Goal: Task Accomplishment & Management: Complete application form

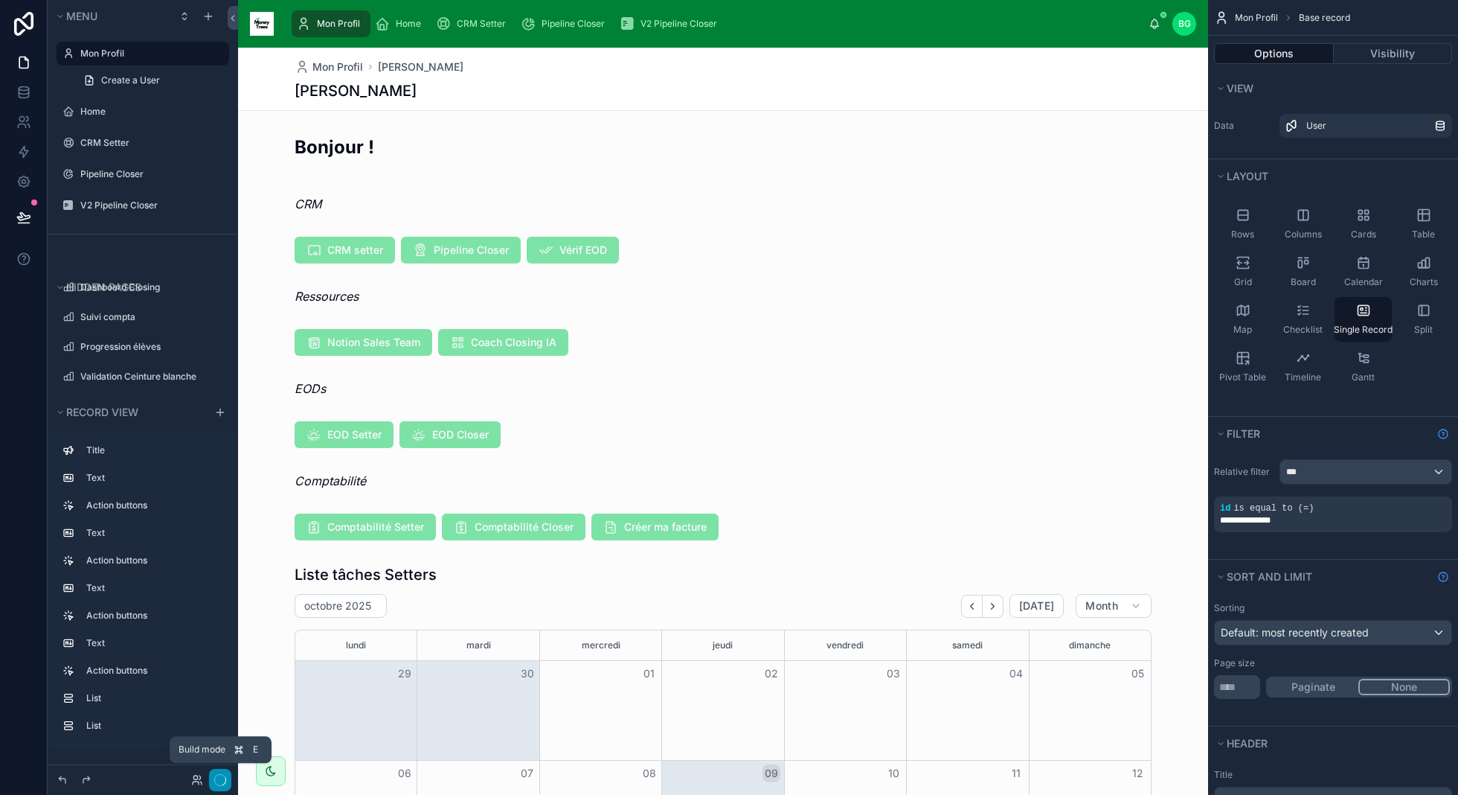
click at [222, 780] on icon "button" at bounding box center [220, 780] width 12 height 12
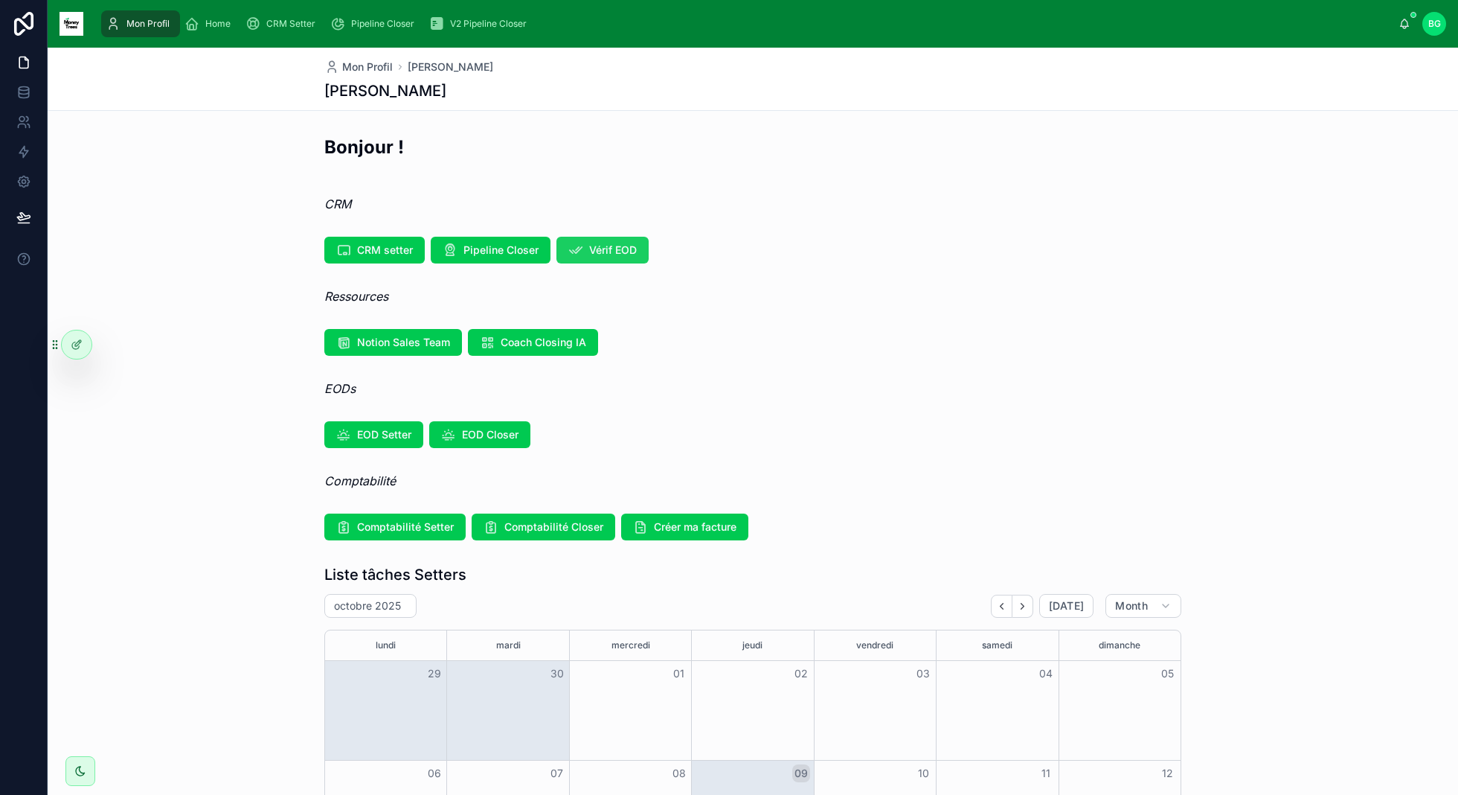
click at [574, 237] on button "Vérif EOD" at bounding box center [603, 250] width 92 height 27
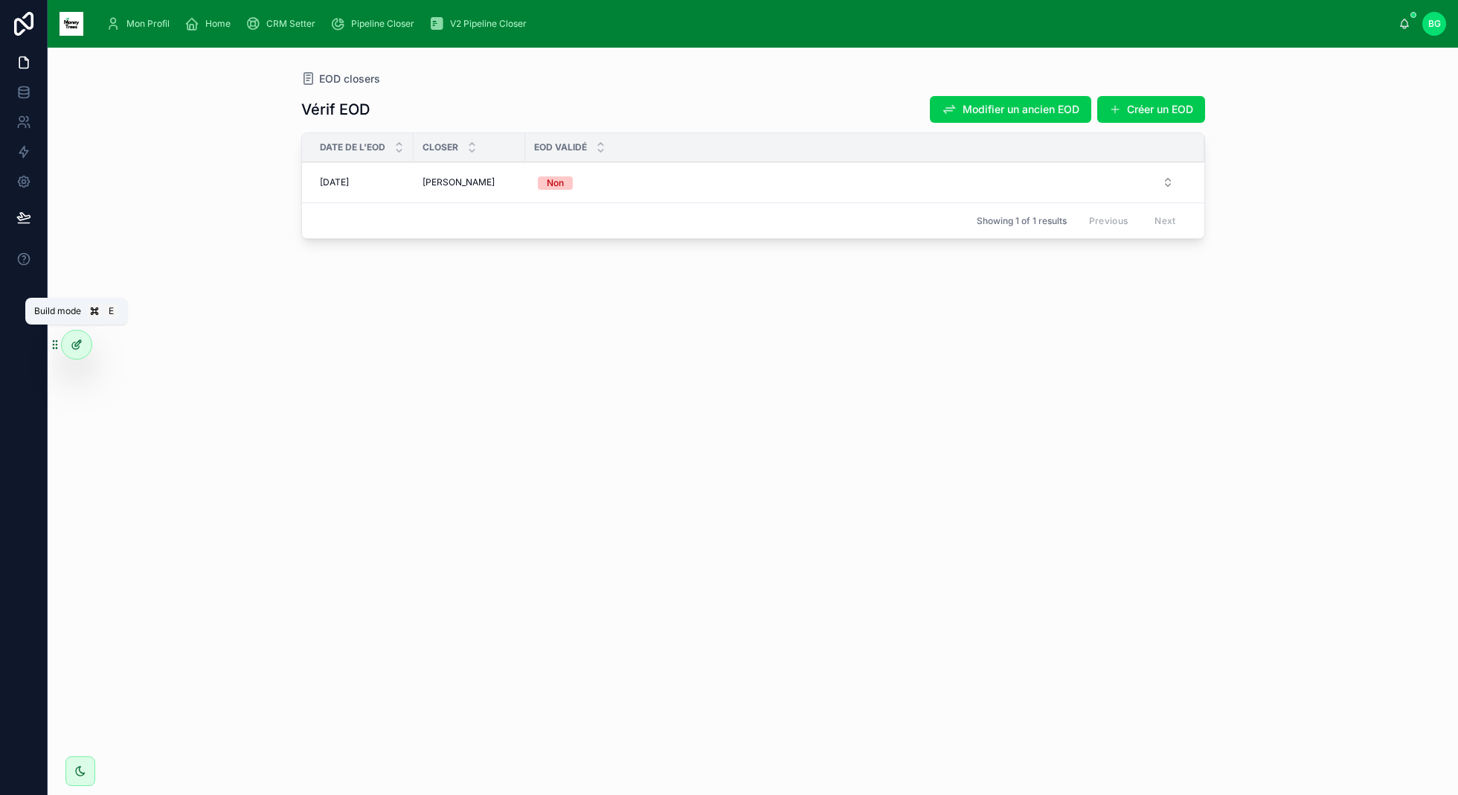
click at [71, 349] on icon at bounding box center [77, 345] width 12 height 12
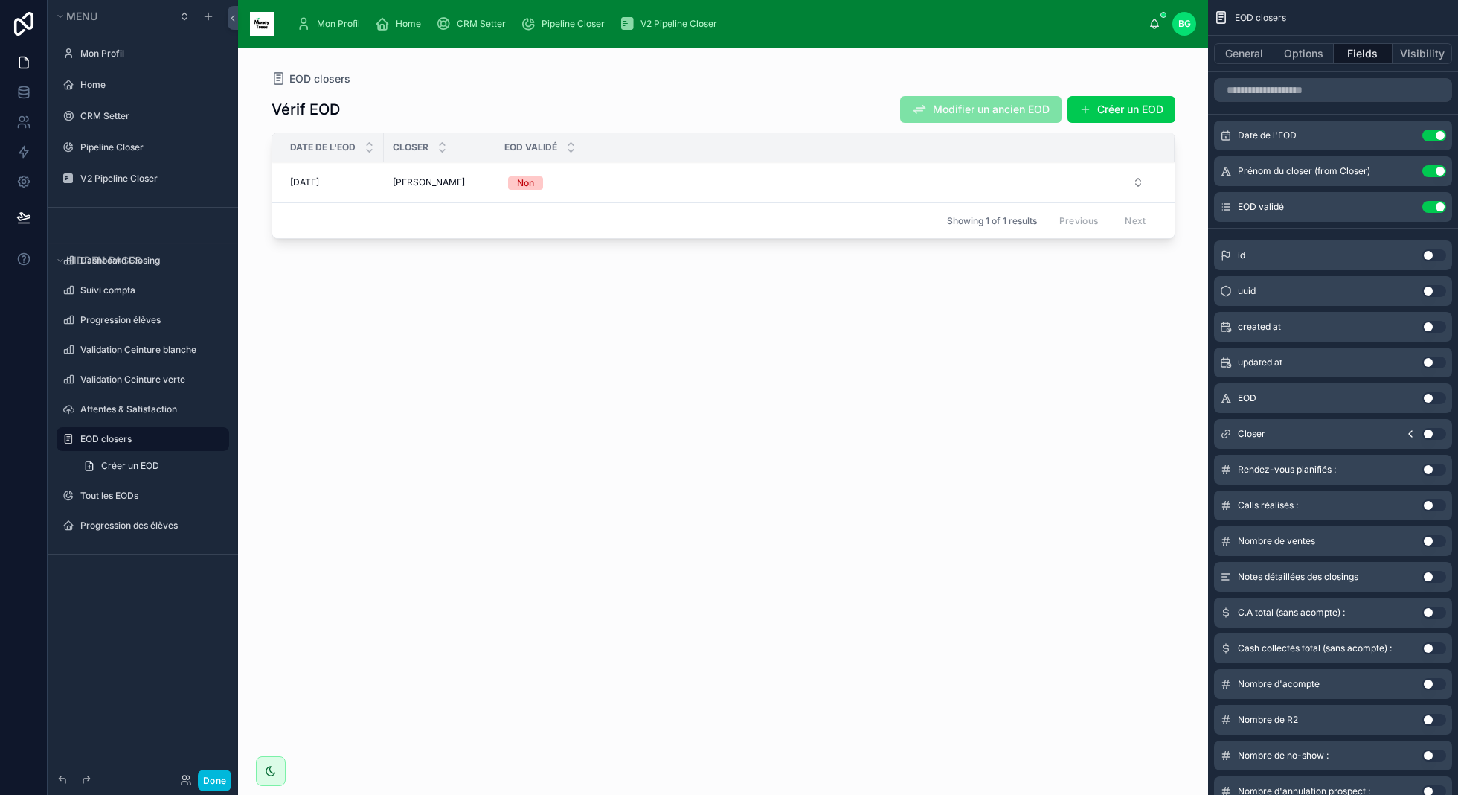
click at [1098, 114] on div at bounding box center [724, 412] width 952 height 729
click at [1098, 114] on button "Créer un EOD" at bounding box center [1122, 109] width 108 height 27
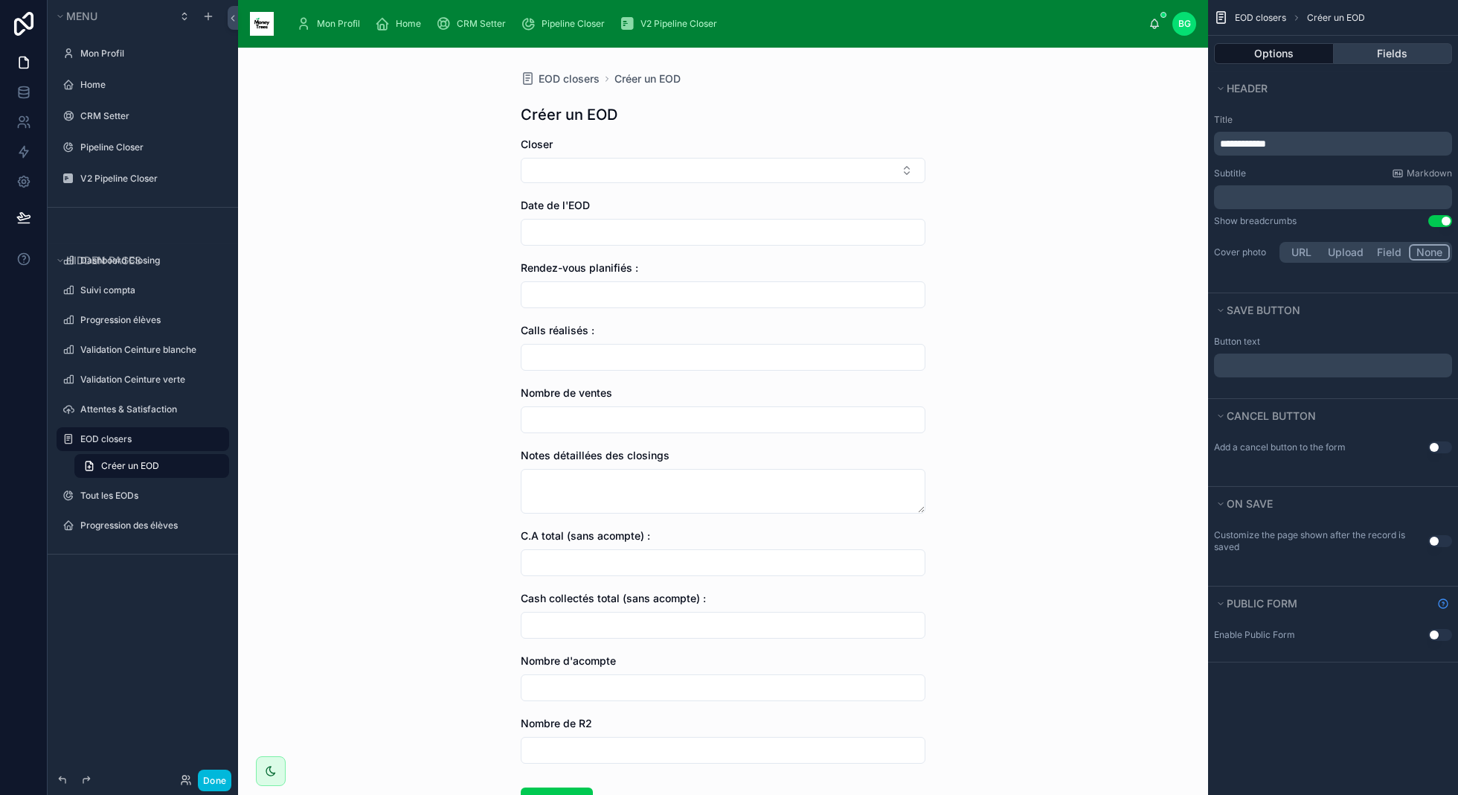
click at [1367, 59] on button "Fields" at bounding box center [1393, 53] width 119 height 21
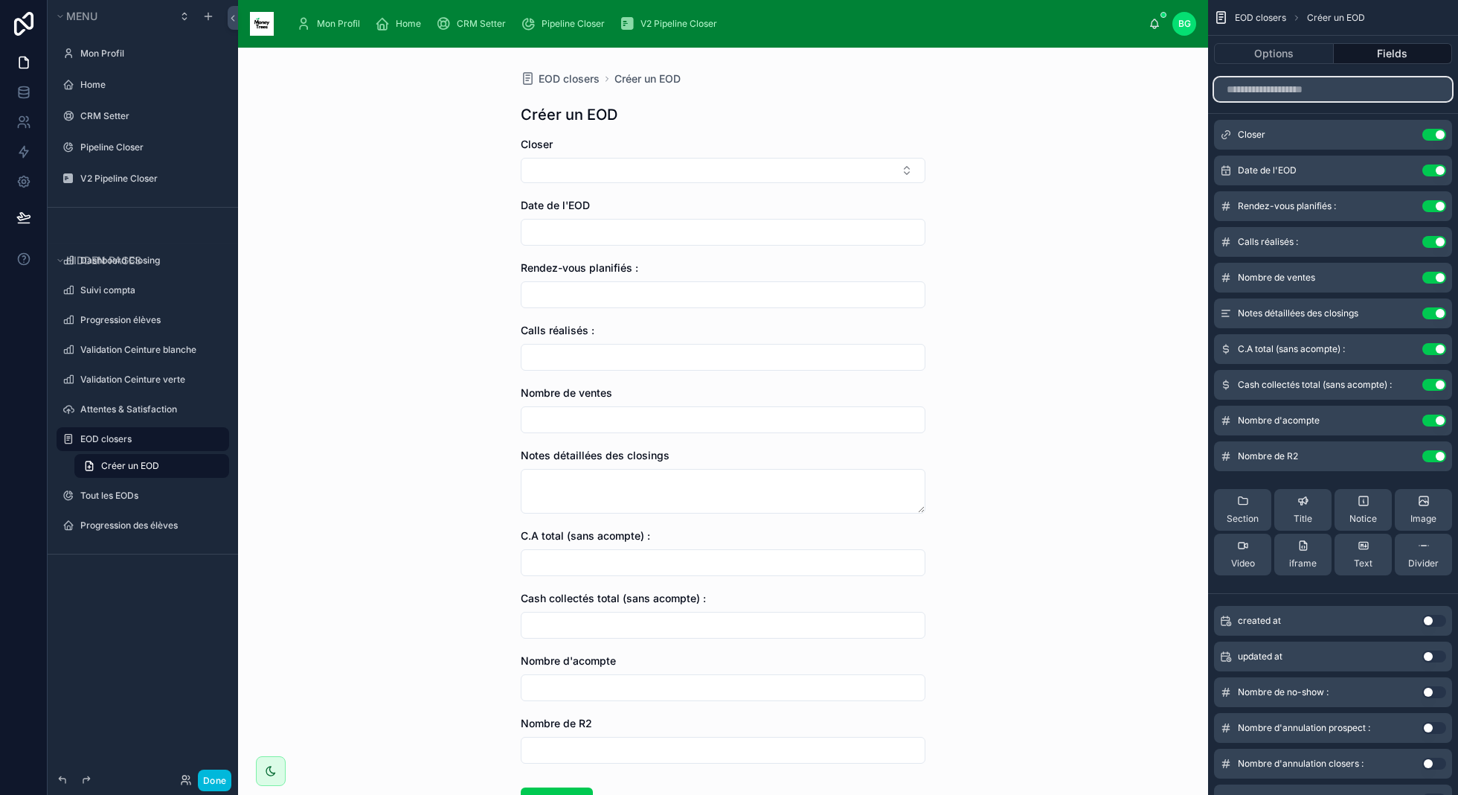
click at [1304, 89] on input "scrollable content" at bounding box center [1333, 89] width 238 height 24
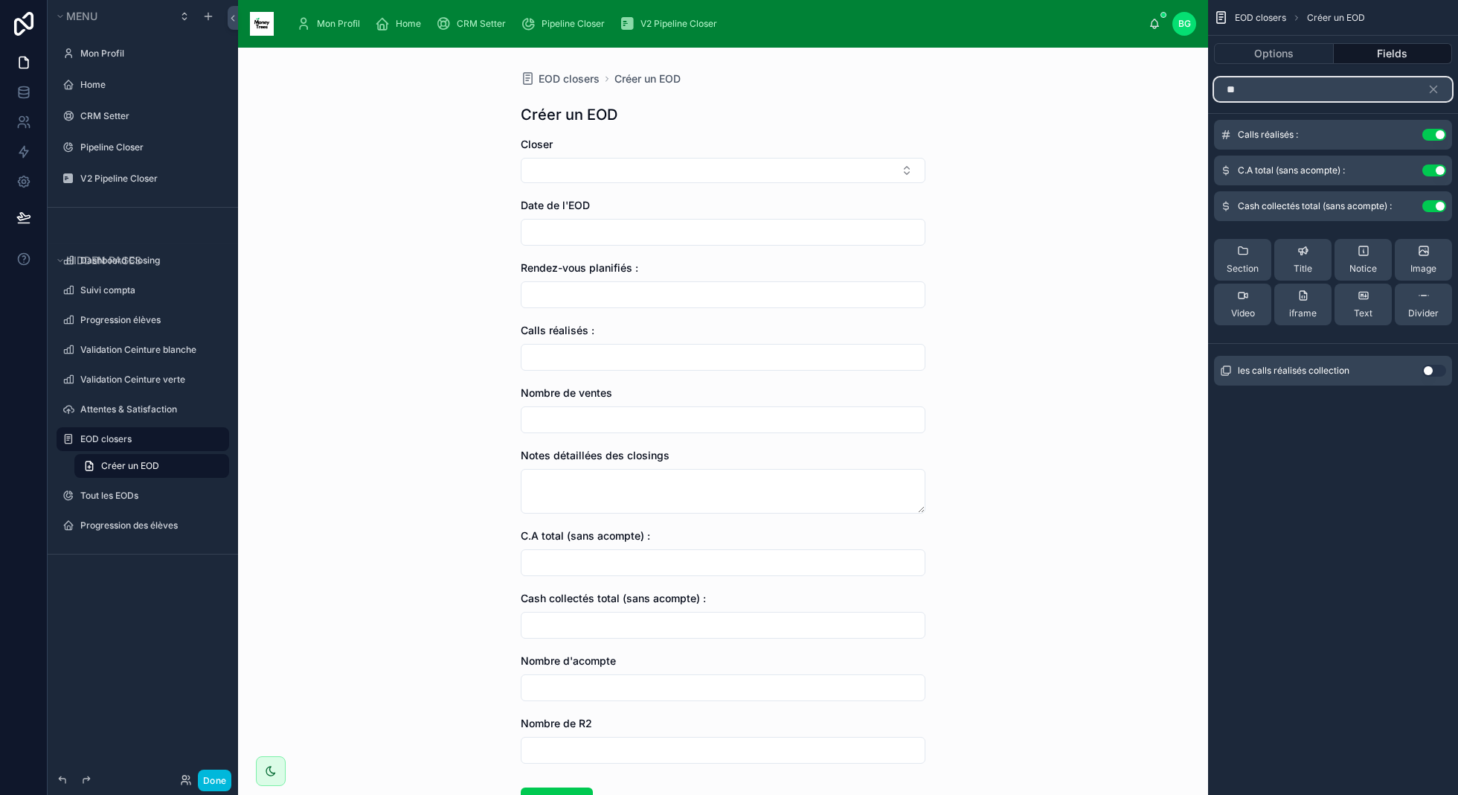
type input "*"
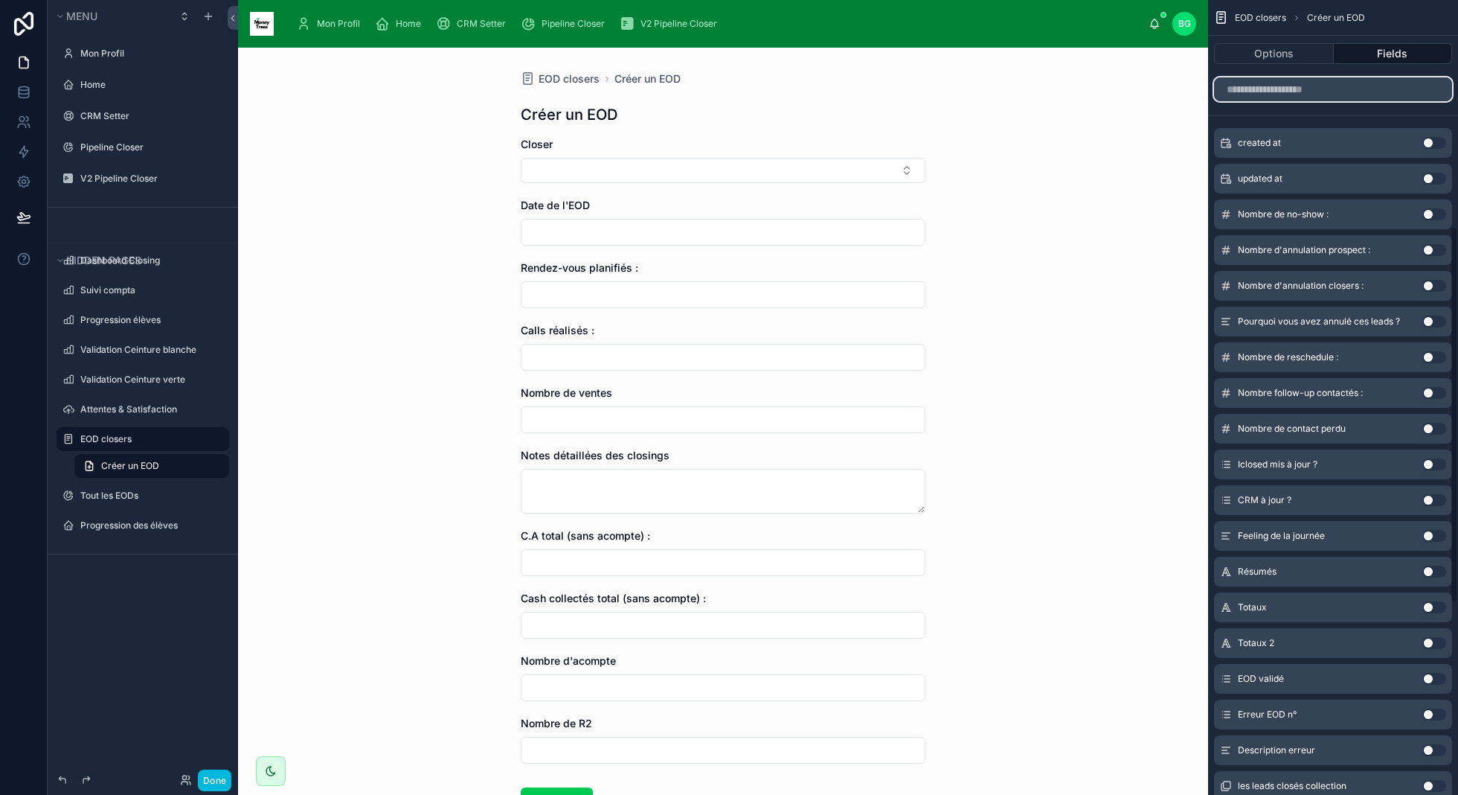
scroll to position [467, 0]
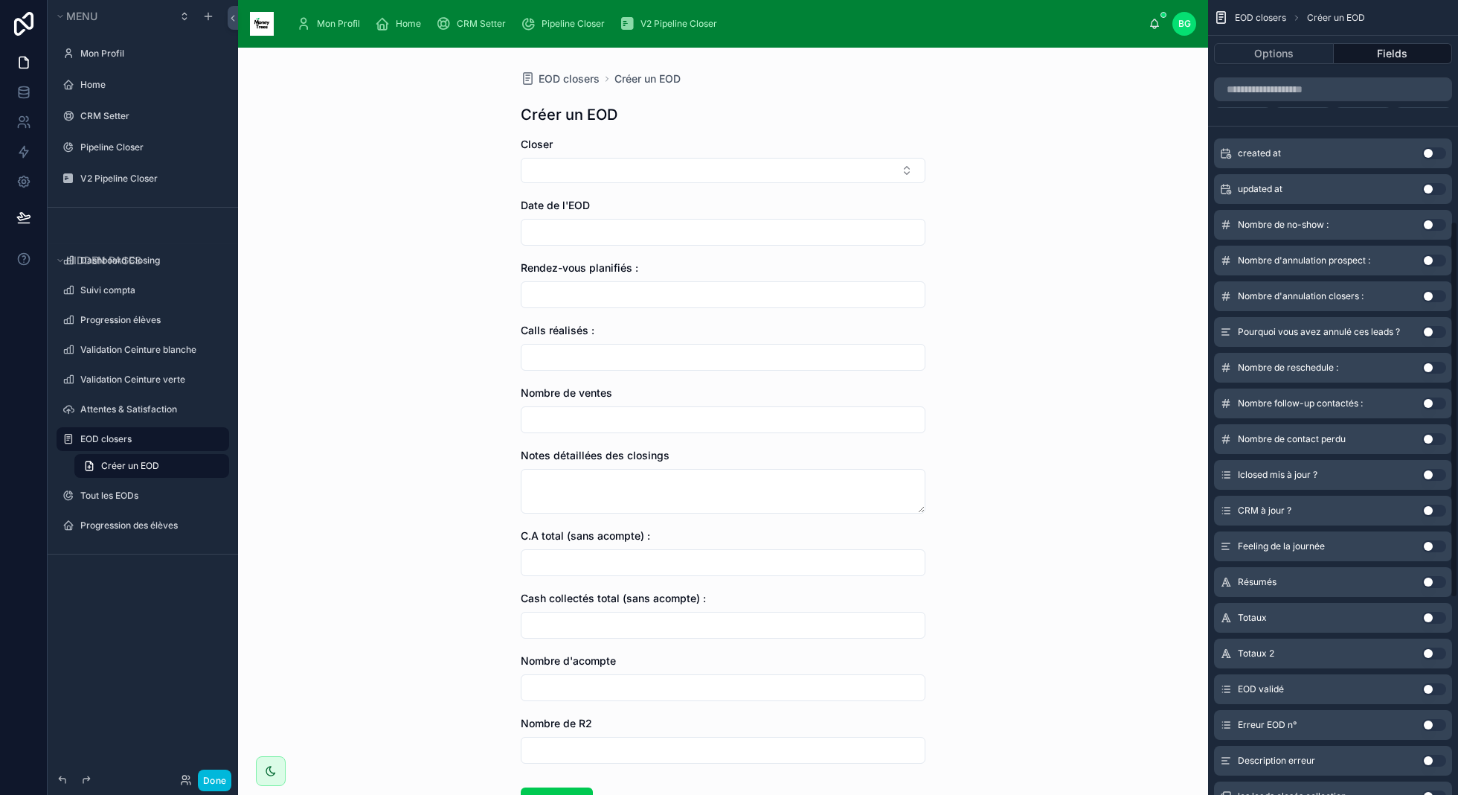
click at [1435, 225] on button "Use setting" at bounding box center [1435, 225] width 24 height 12
click at [1429, 258] on button "Use setting" at bounding box center [1435, 260] width 24 height 12
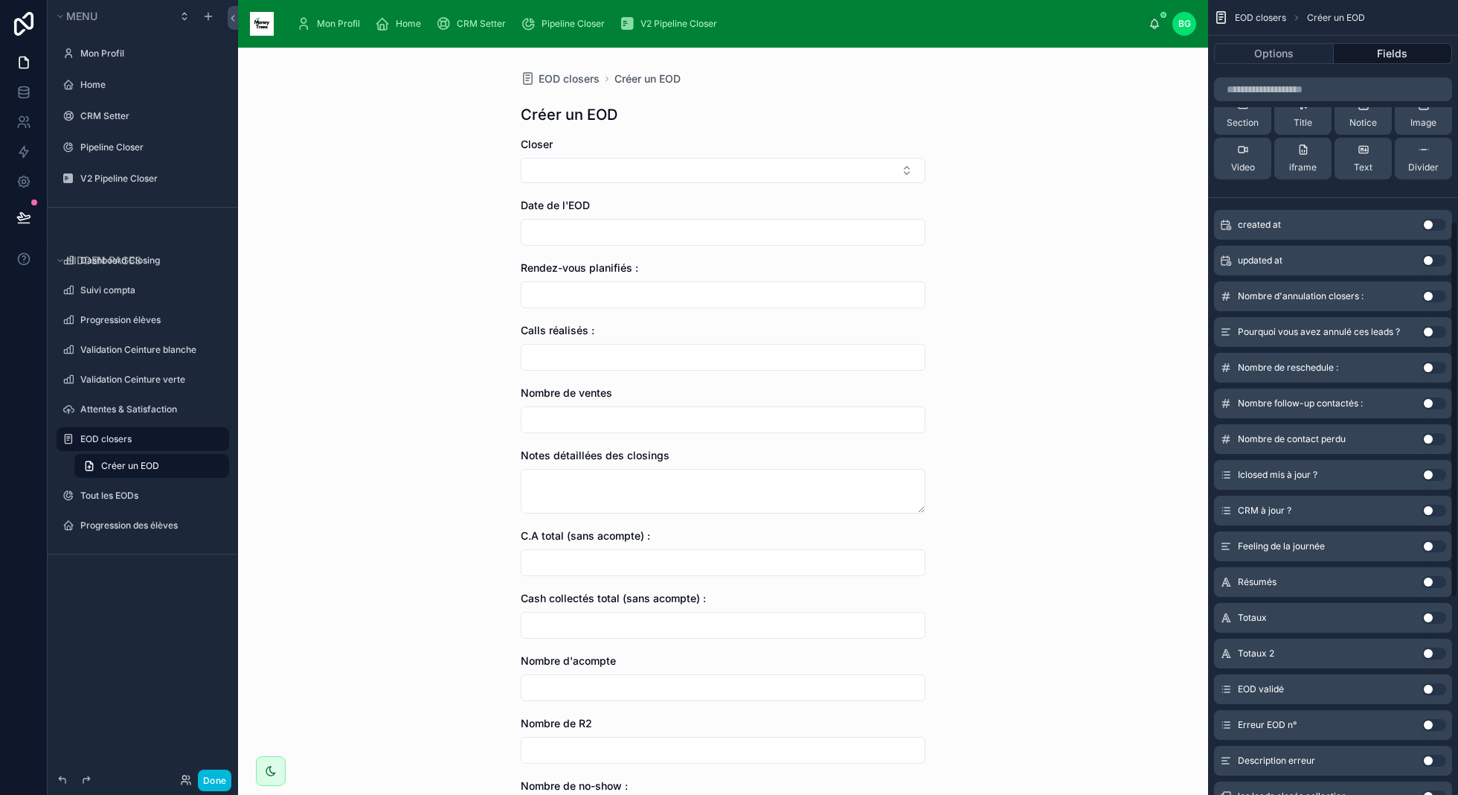
click at [1431, 296] on button "Use setting" at bounding box center [1435, 296] width 24 height 12
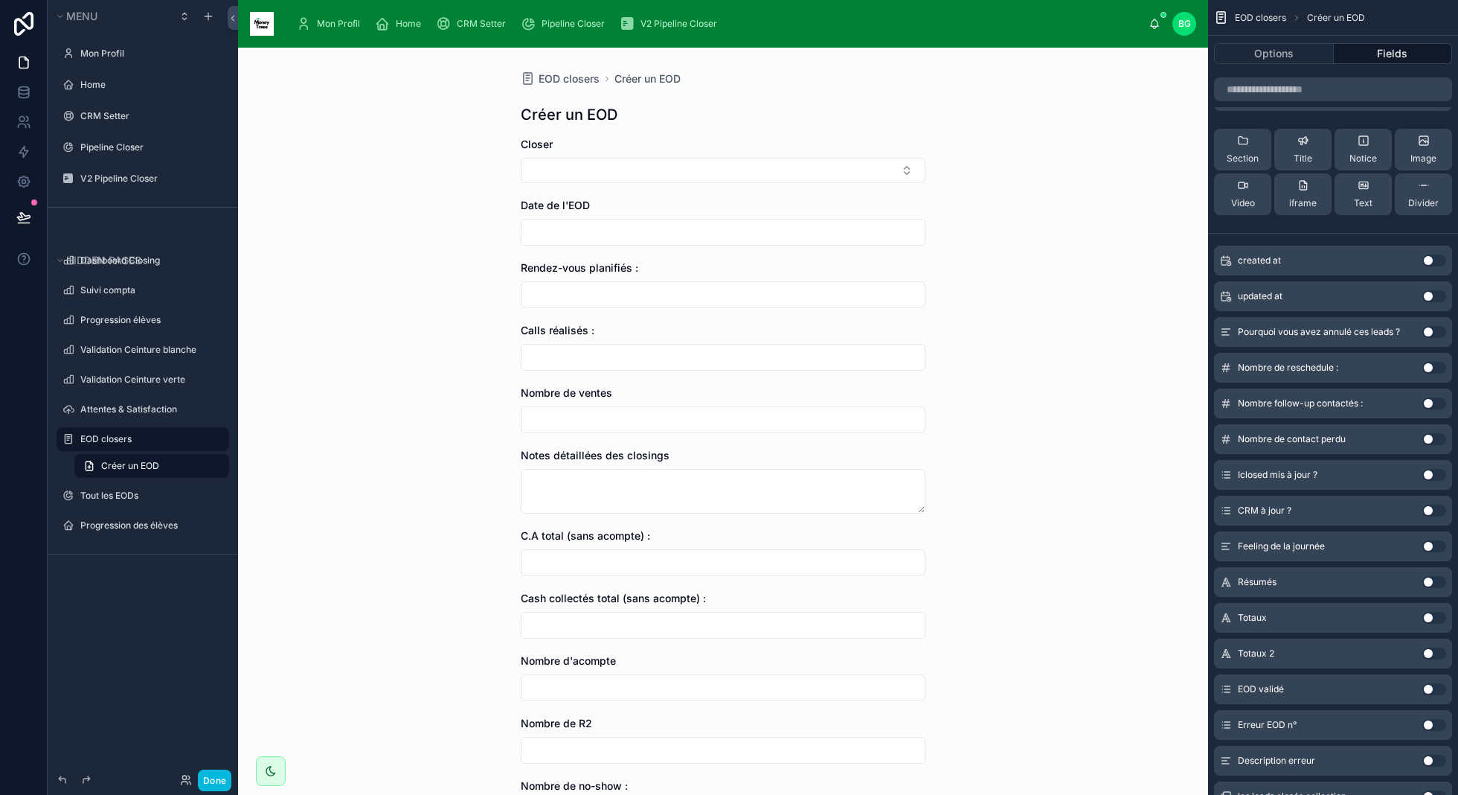
click at [1435, 365] on button "Use setting" at bounding box center [1435, 368] width 24 height 12
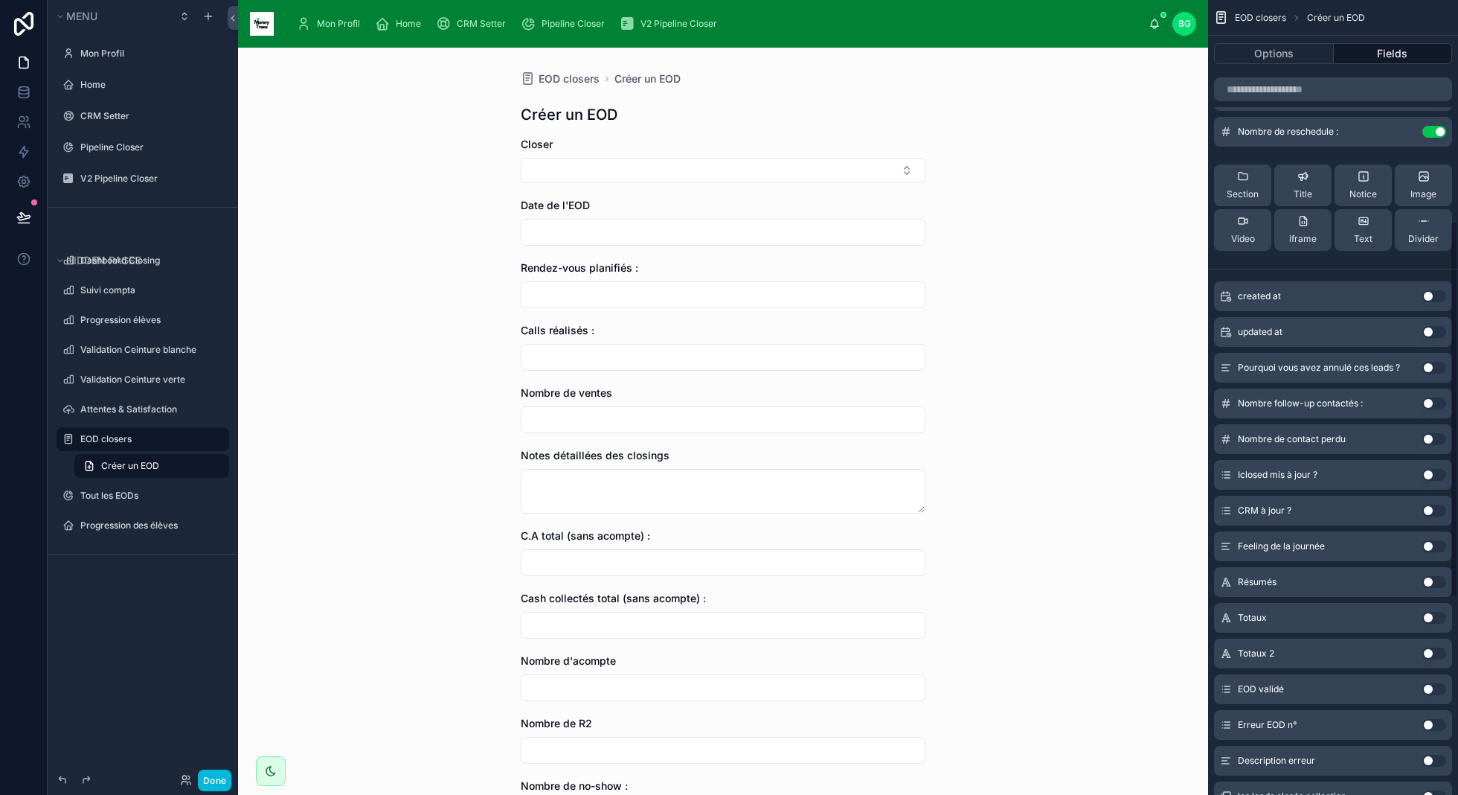
click at [1431, 404] on button "Use setting" at bounding box center [1435, 403] width 24 height 12
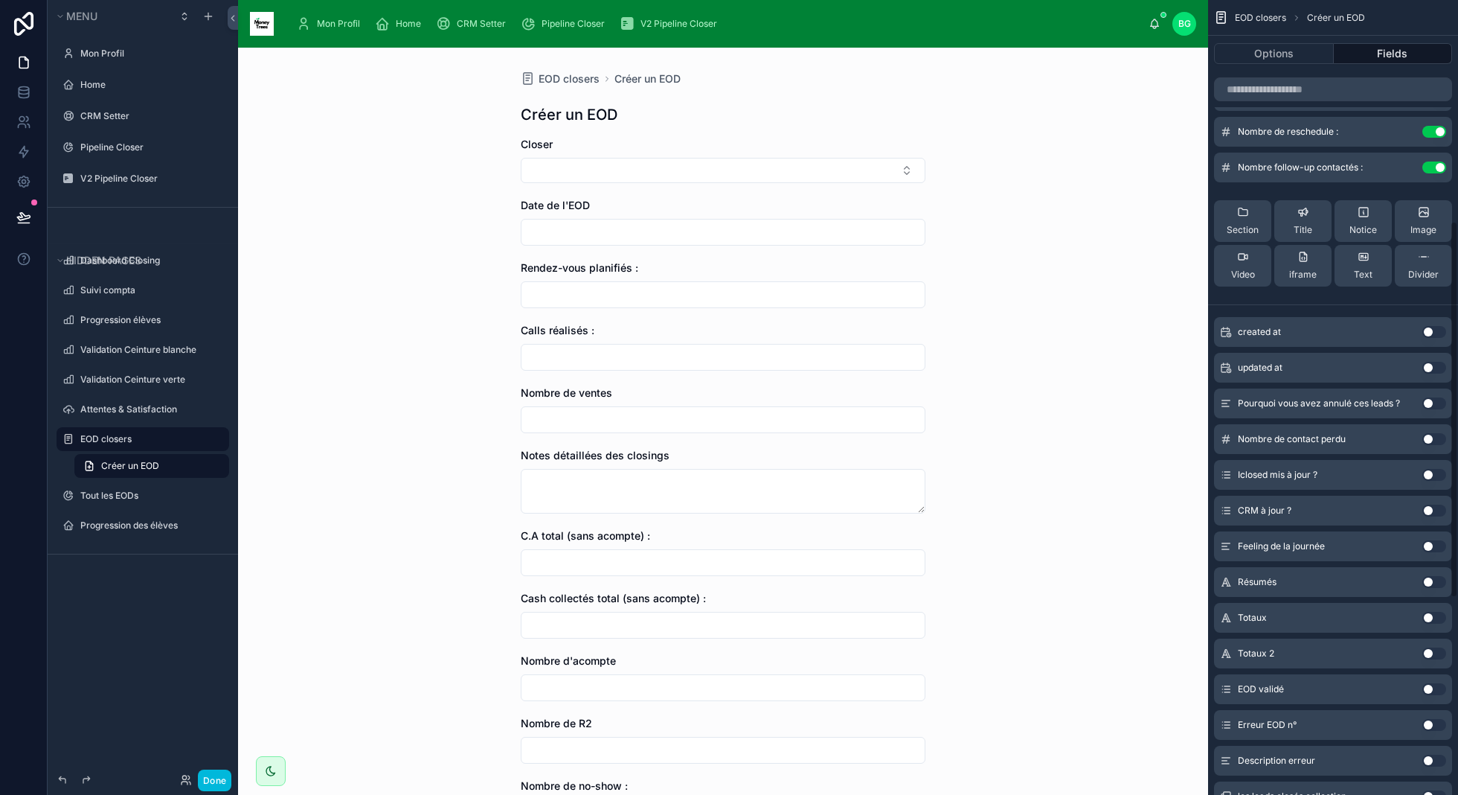
click at [1429, 443] on button "Use setting" at bounding box center [1435, 439] width 24 height 12
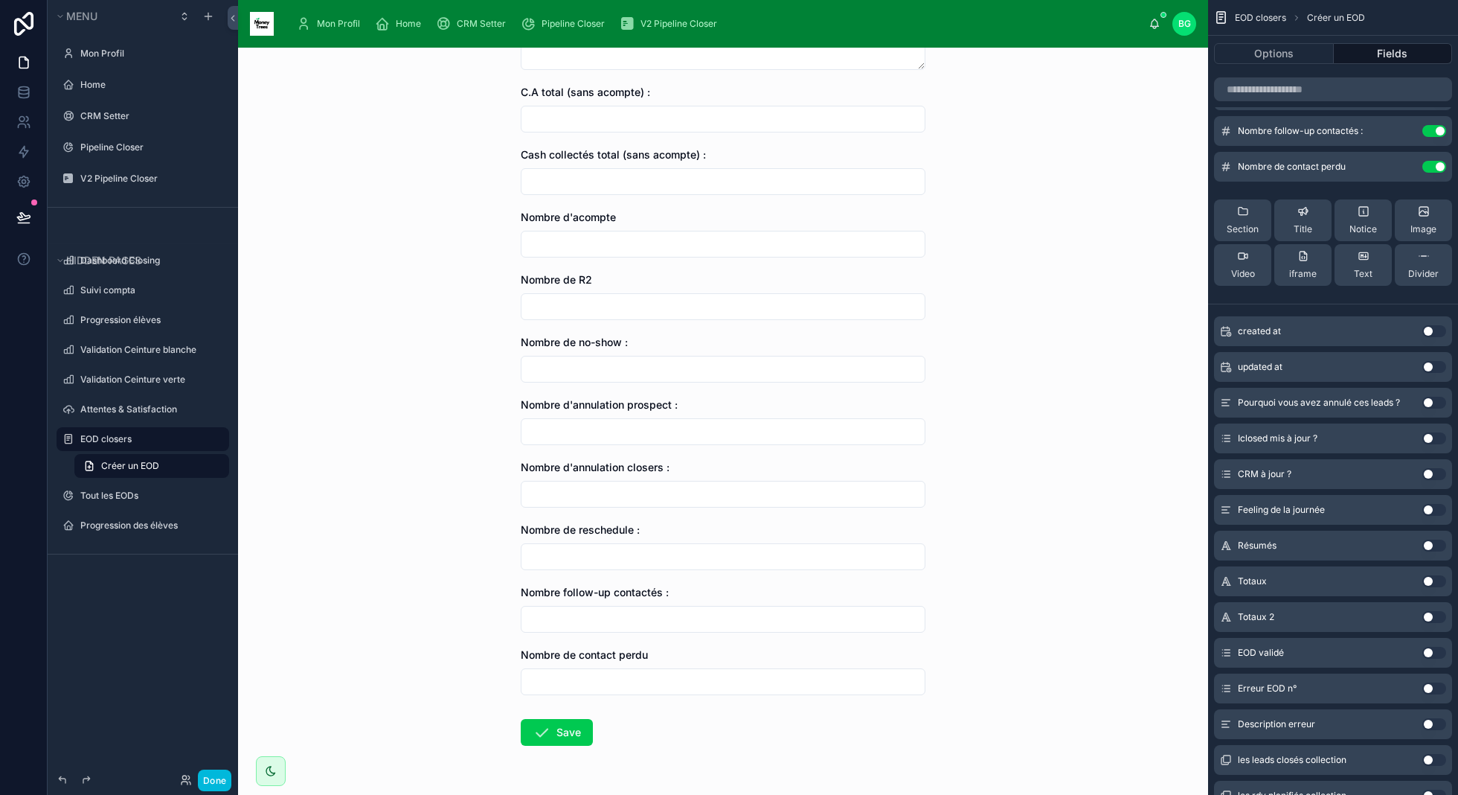
scroll to position [489, 0]
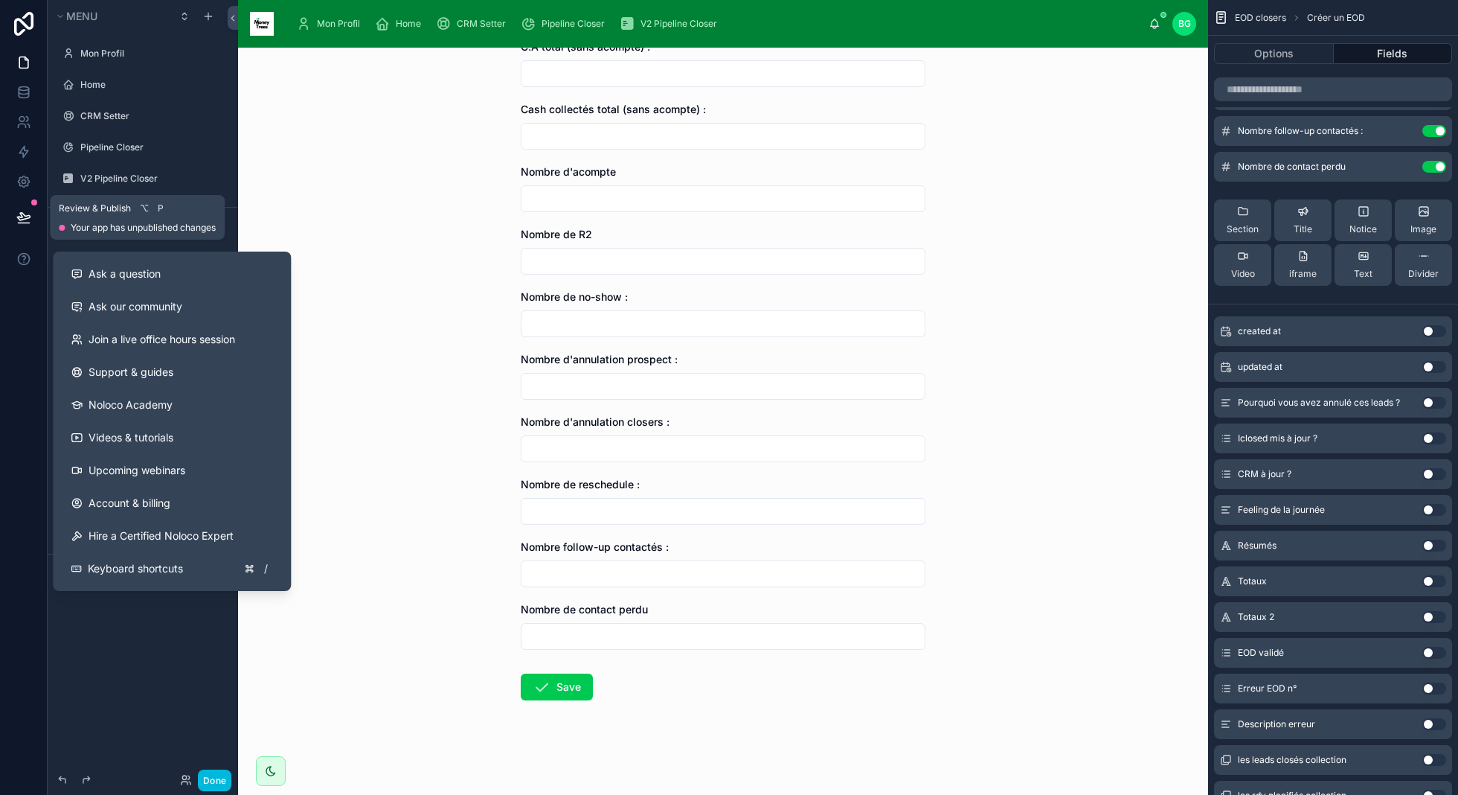
click at [19, 216] on icon at bounding box center [23, 217] width 15 height 15
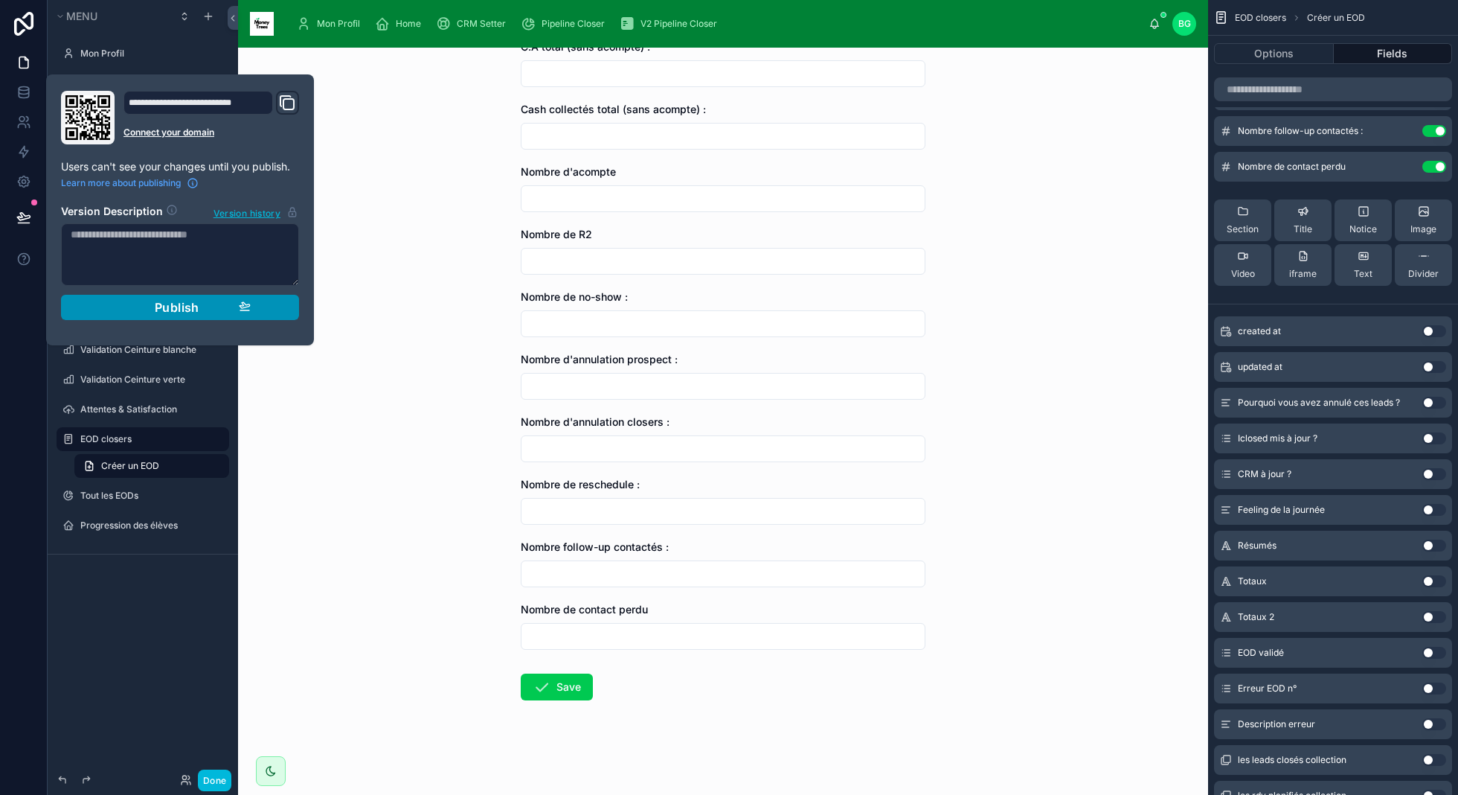
click at [152, 301] on div "Publish" at bounding box center [179, 307] width 141 height 15
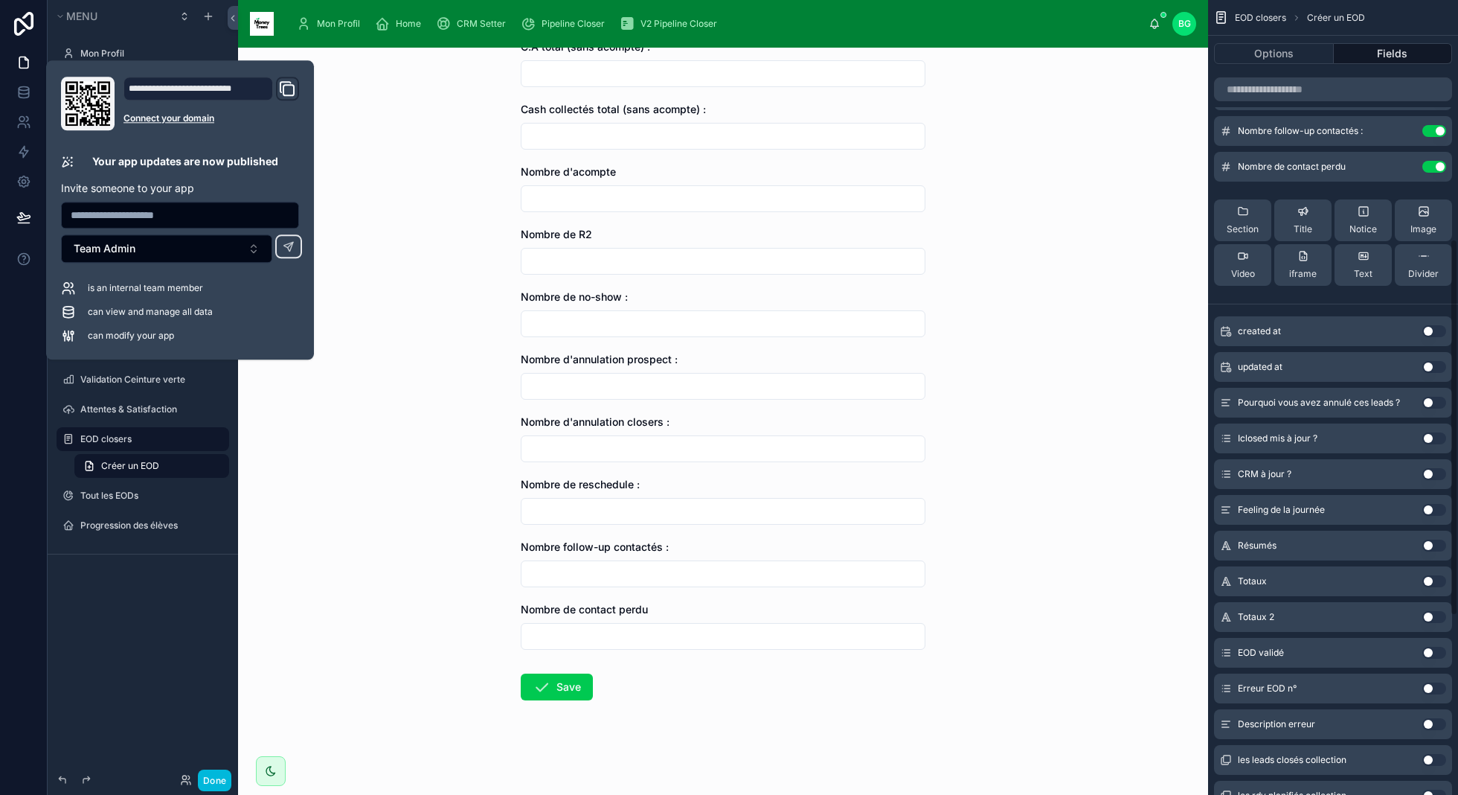
click at [1299, 71] on div "scrollable content" at bounding box center [1333, 89] width 250 height 36
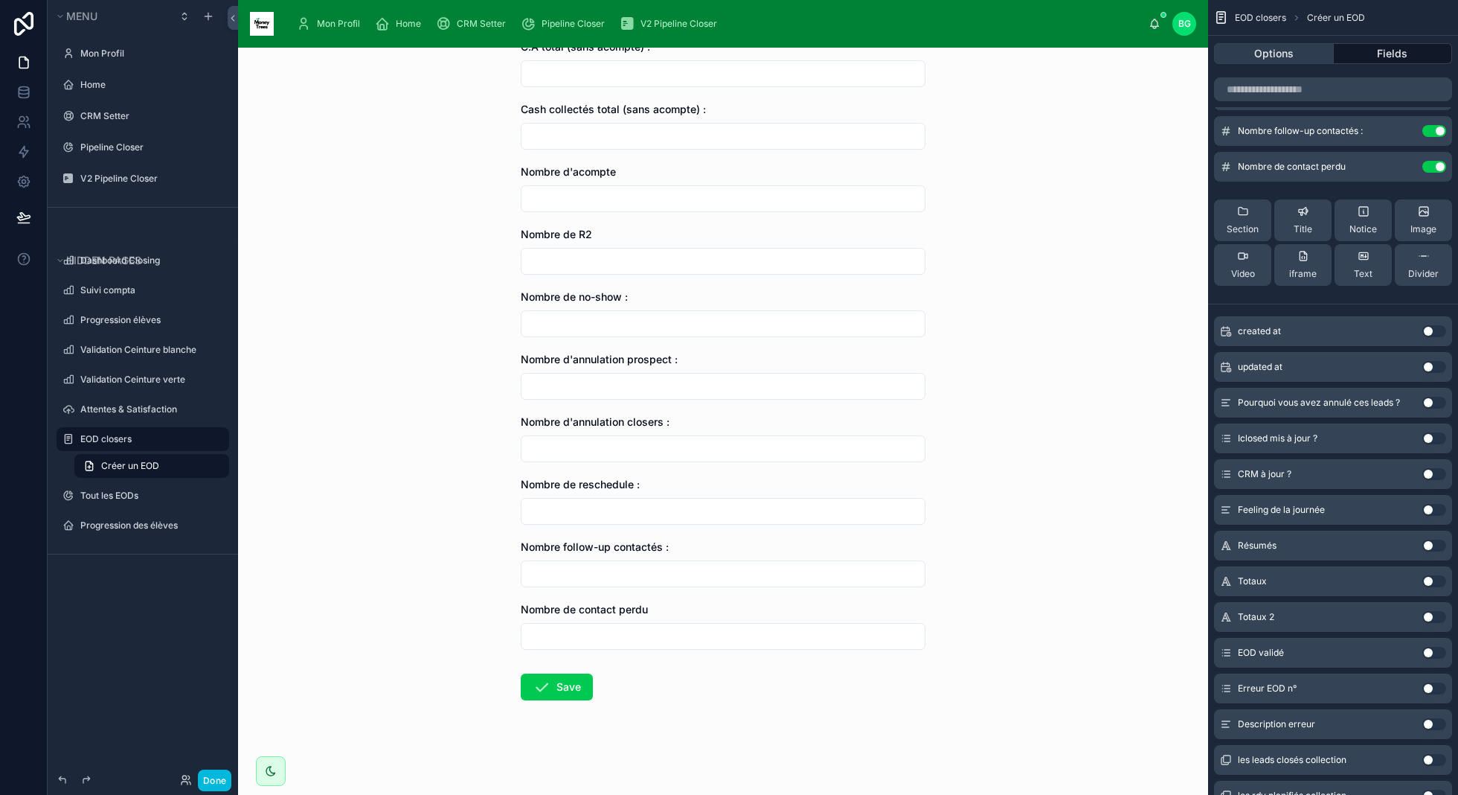
click at [1297, 57] on button "Options" at bounding box center [1274, 53] width 120 height 21
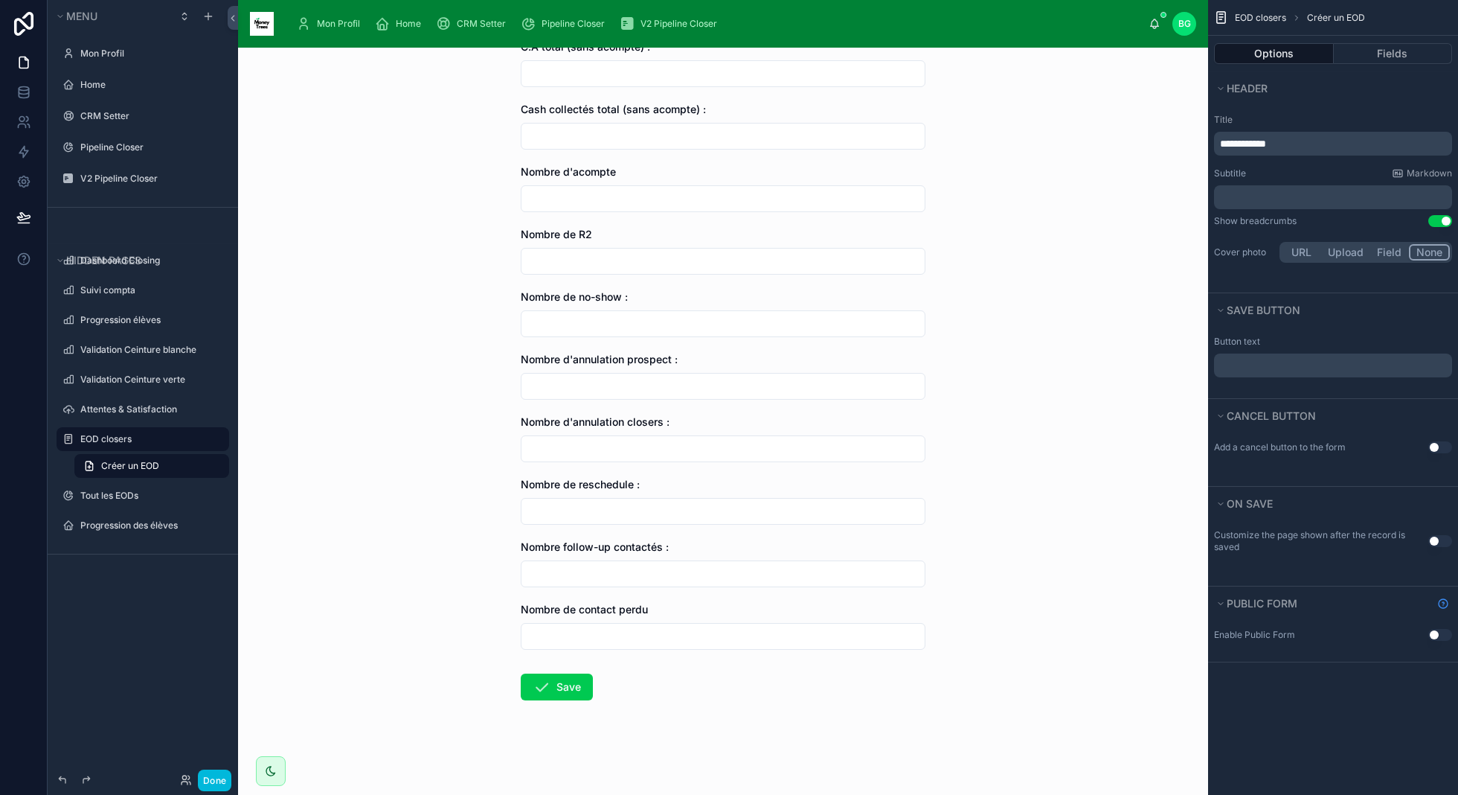
click at [1435, 635] on button "Use setting" at bounding box center [1441, 635] width 24 height 12
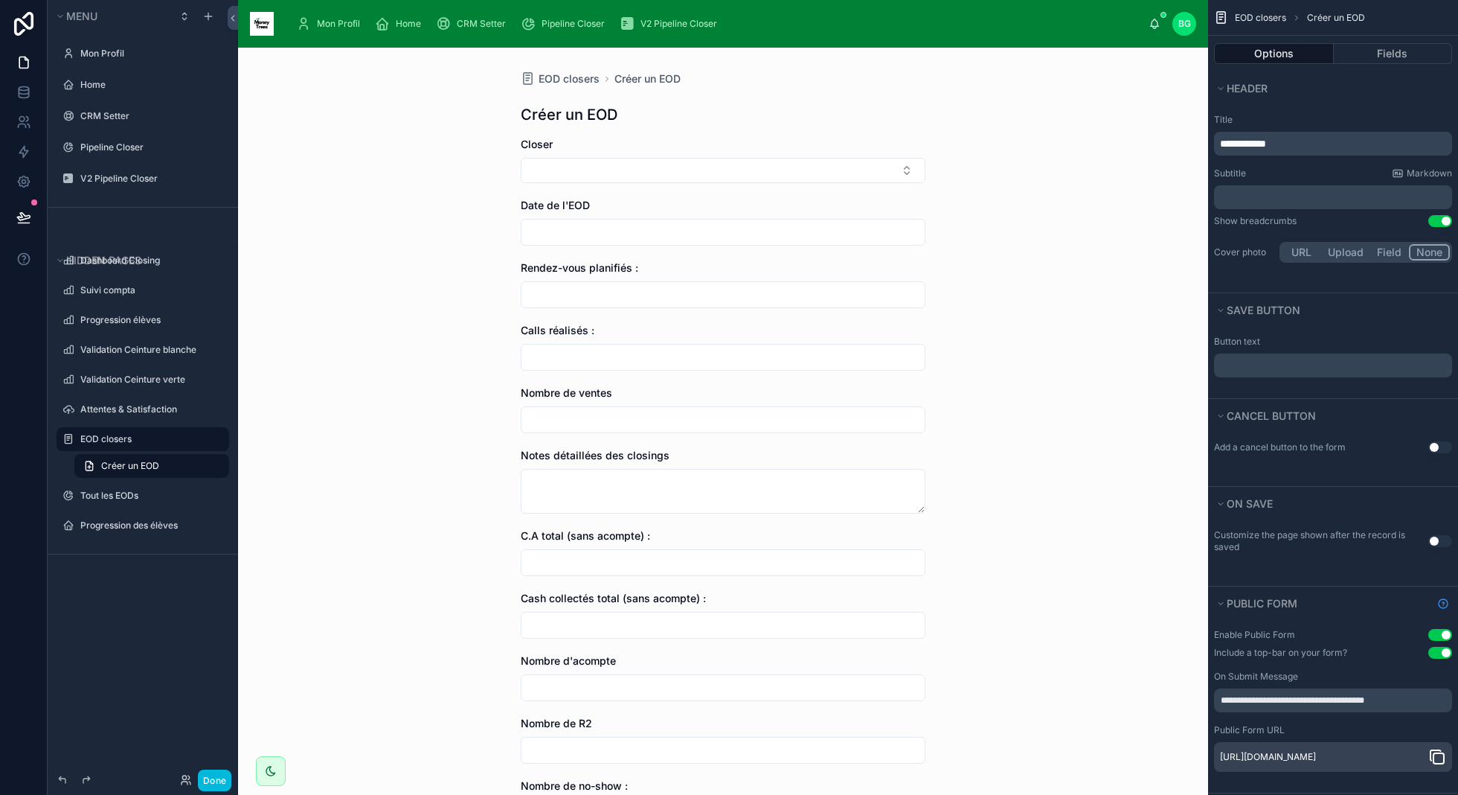
scroll to position [489, 0]
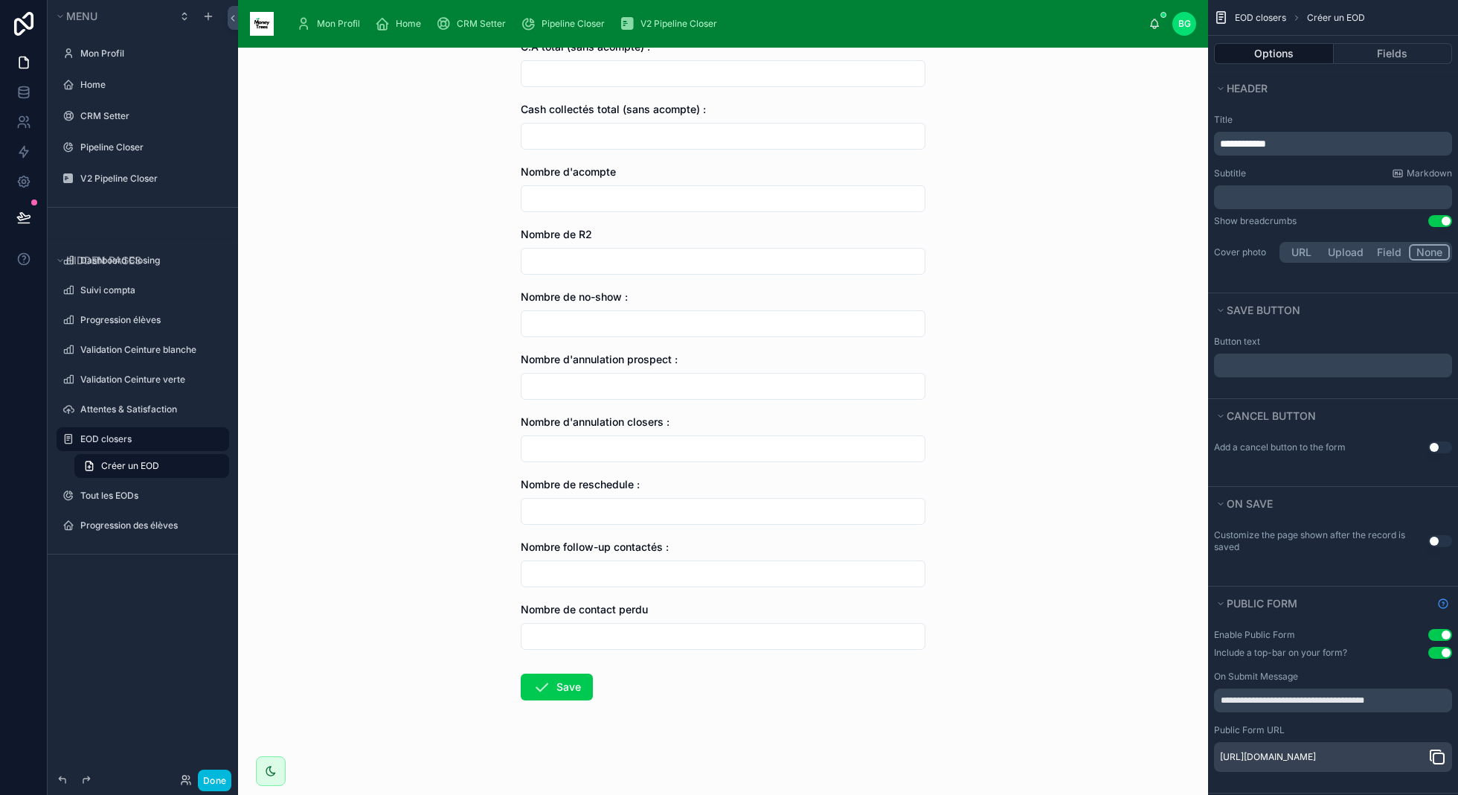
click at [1443, 631] on button "Use setting" at bounding box center [1441, 635] width 24 height 12
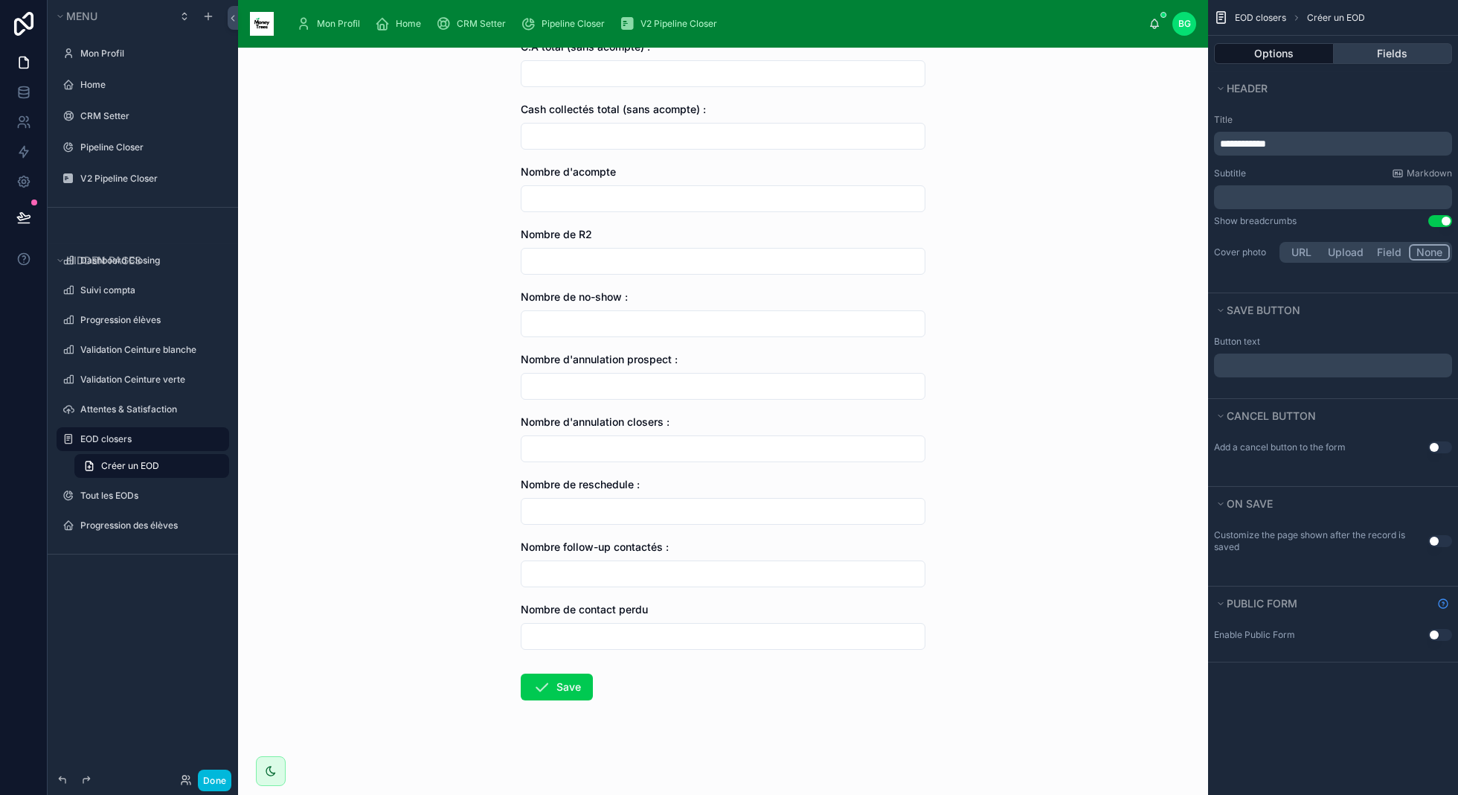
click at [1361, 55] on button "Fields" at bounding box center [1393, 53] width 119 height 21
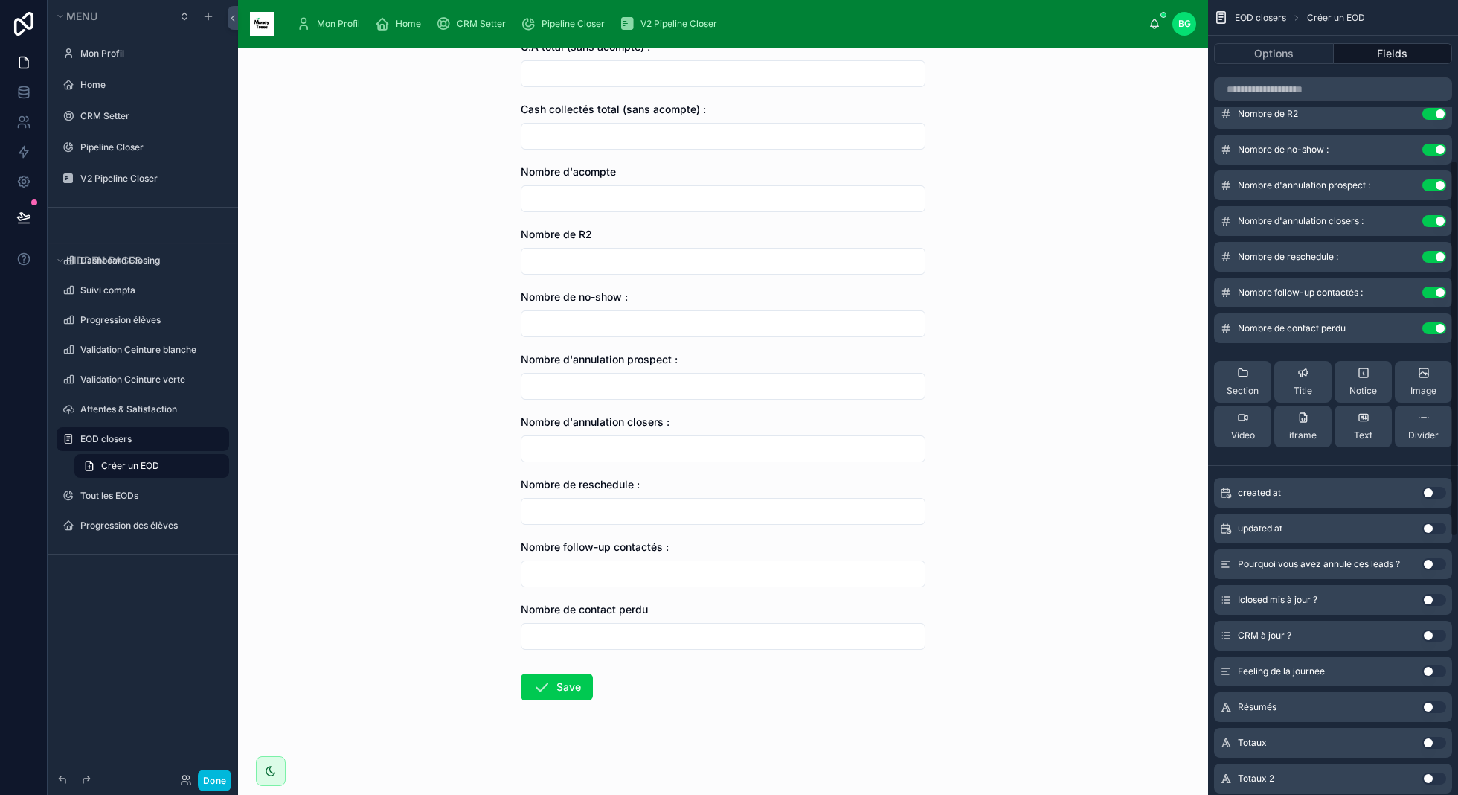
scroll to position [333, 0]
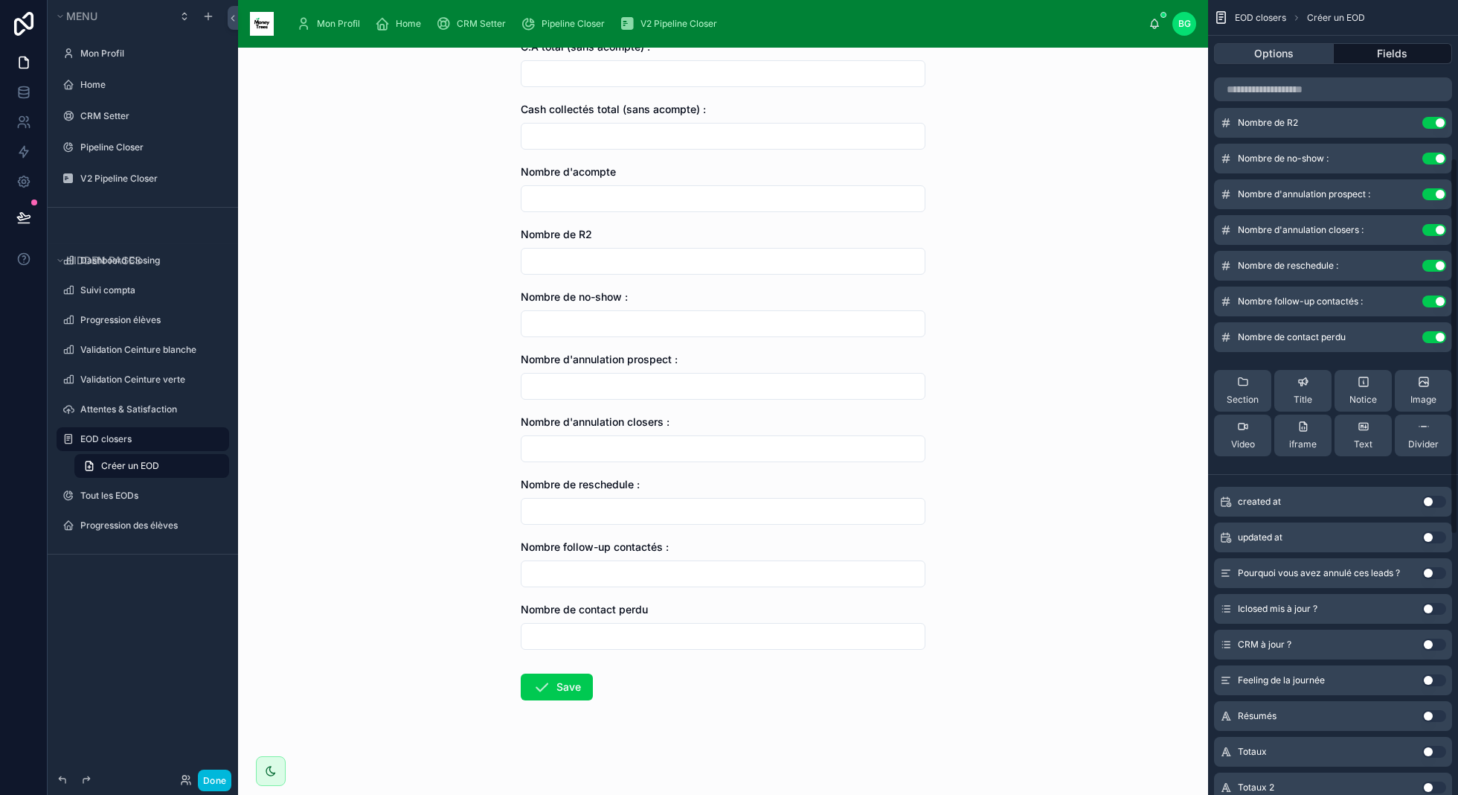
click at [1259, 57] on button "Options" at bounding box center [1274, 53] width 120 height 21
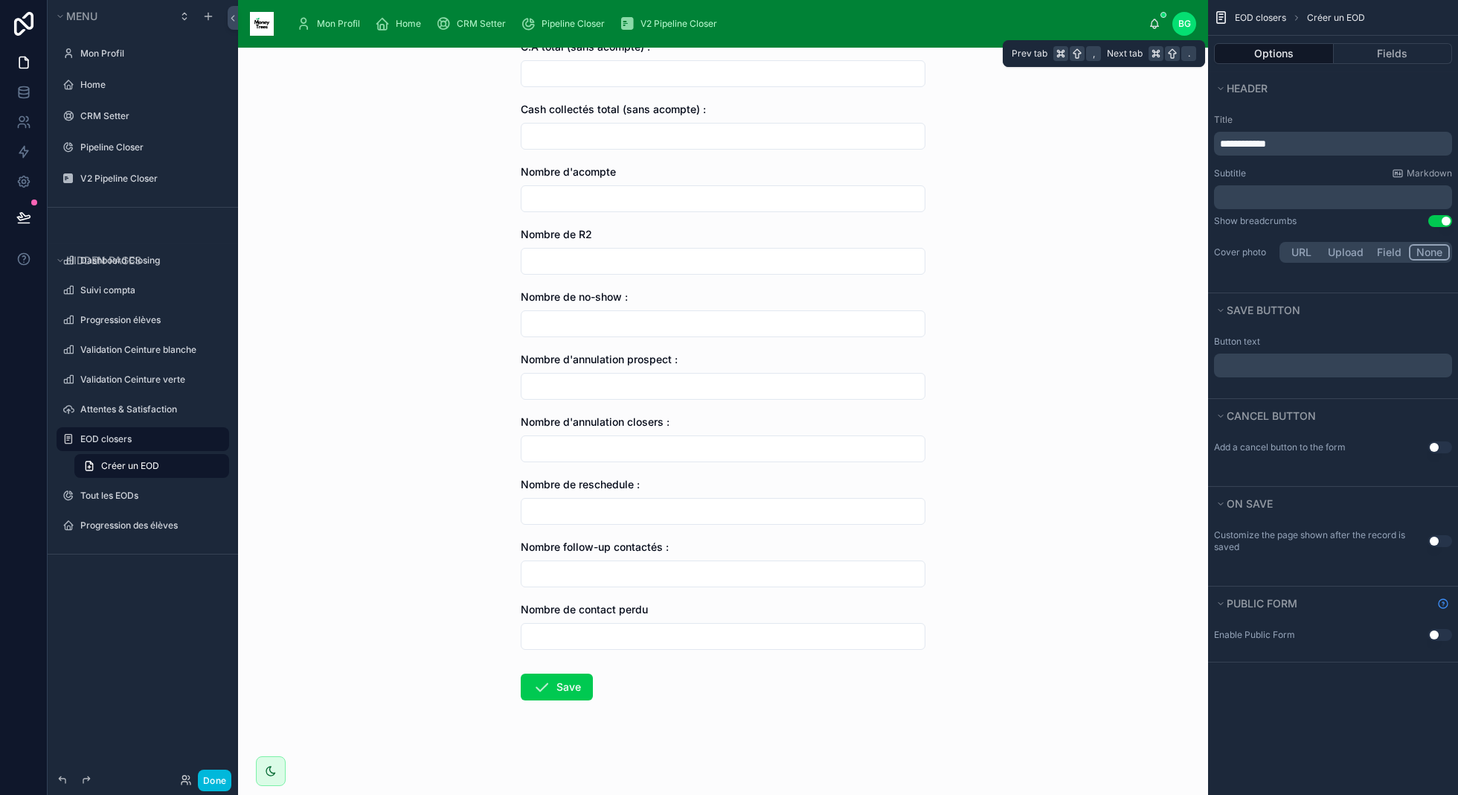
scroll to position [0, 0]
click at [1220, 499] on icon "scrollable content" at bounding box center [1221, 503] width 9 height 9
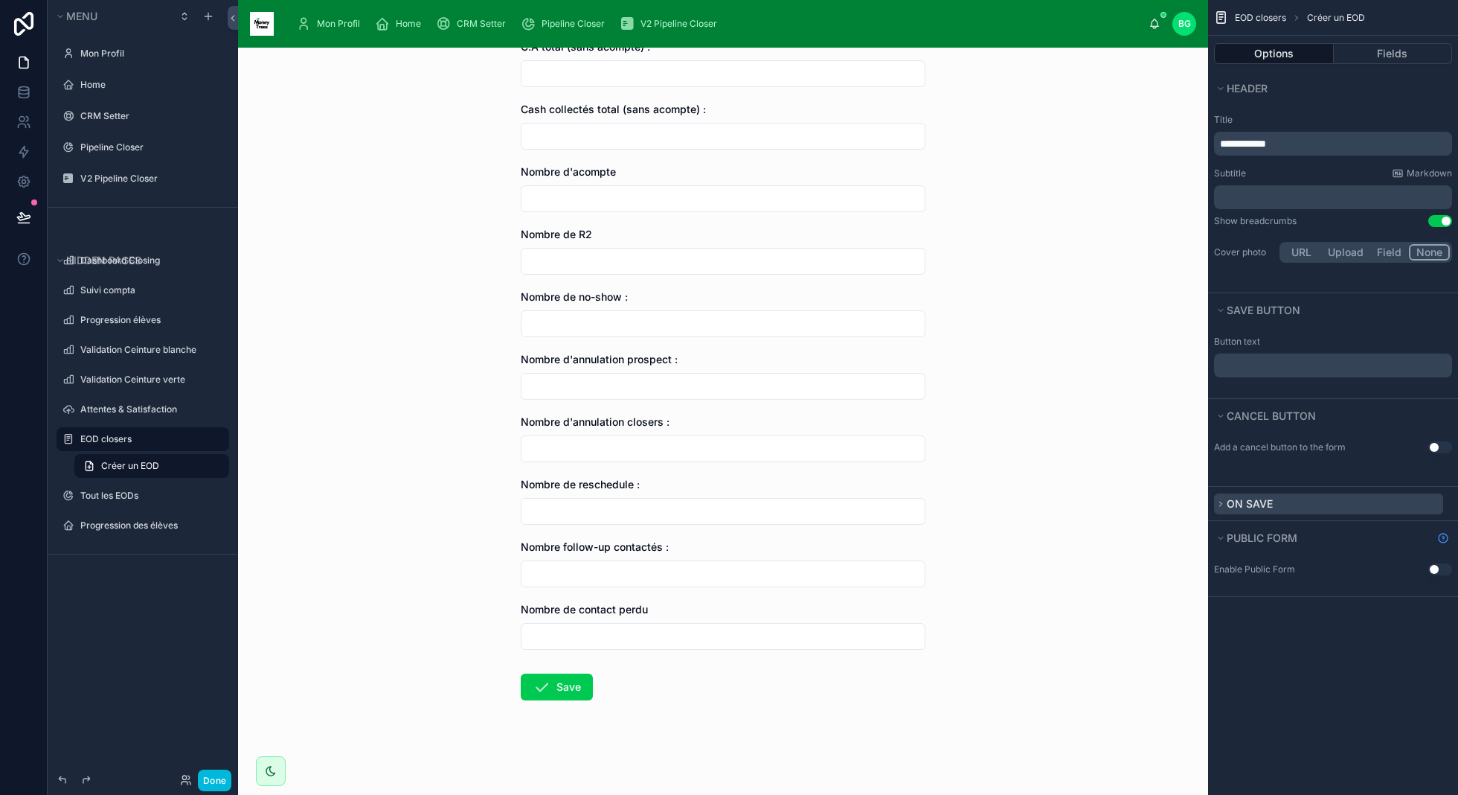
click at [1220, 499] on icon "scrollable content" at bounding box center [1221, 503] width 9 height 9
click at [1229, 397] on div "Button text ﻿" at bounding box center [1333, 362] width 250 height 71
click at [1441, 444] on button "Use setting" at bounding box center [1441, 447] width 24 height 12
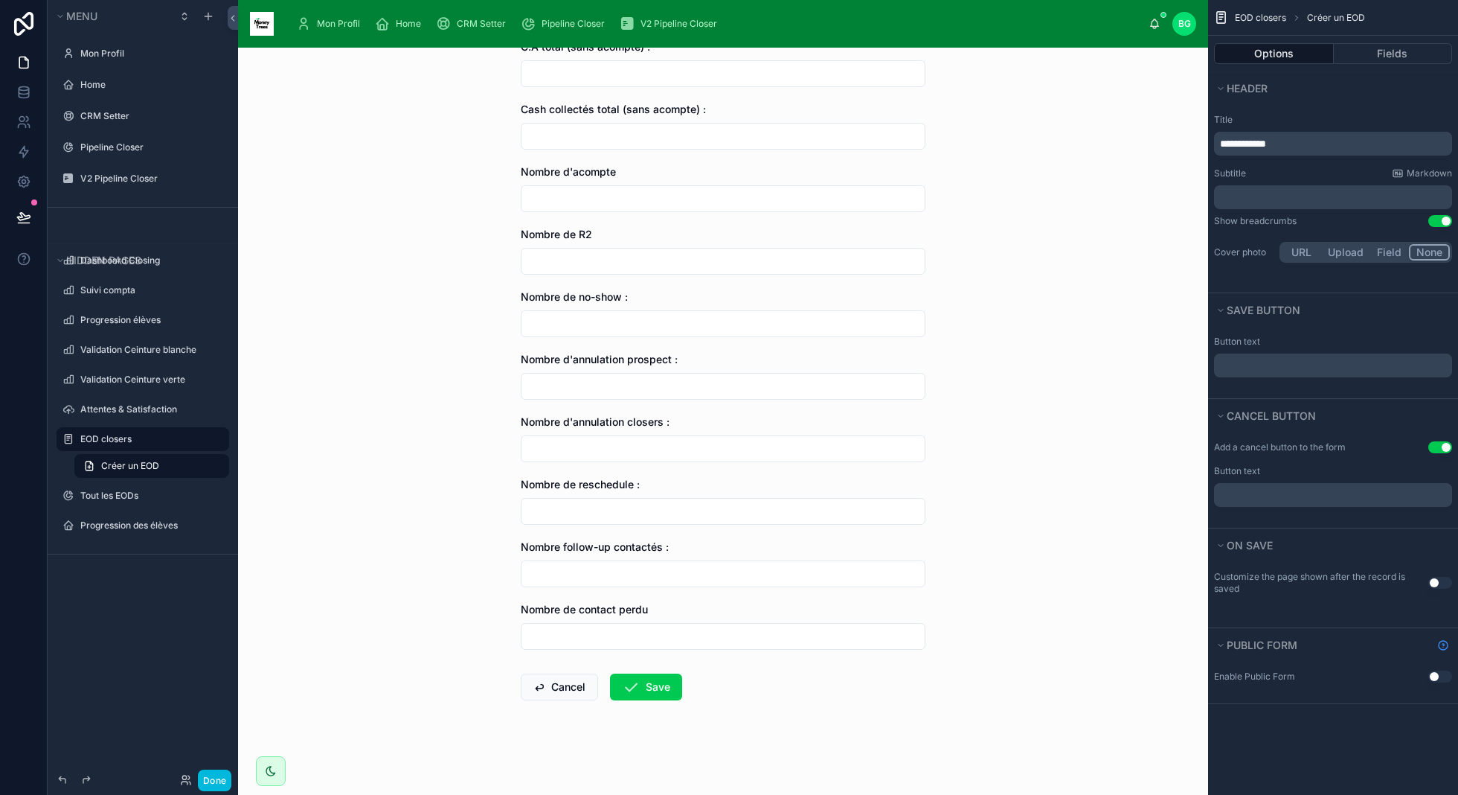
click at [1441, 444] on button "Use setting" at bounding box center [1441, 447] width 24 height 12
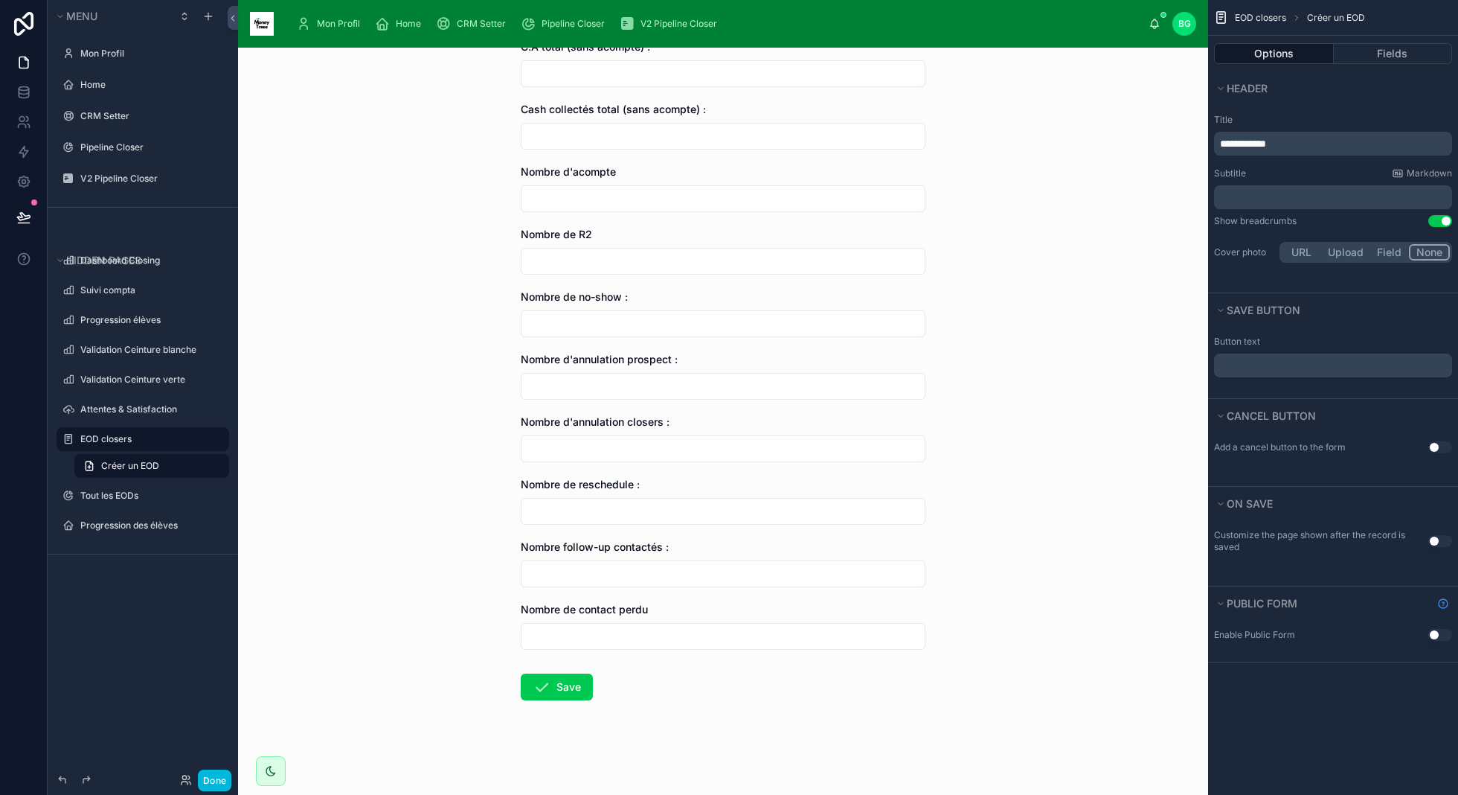
click at [1441, 222] on button "Use setting" at bounding box center [1441, 221] width 24 height 12
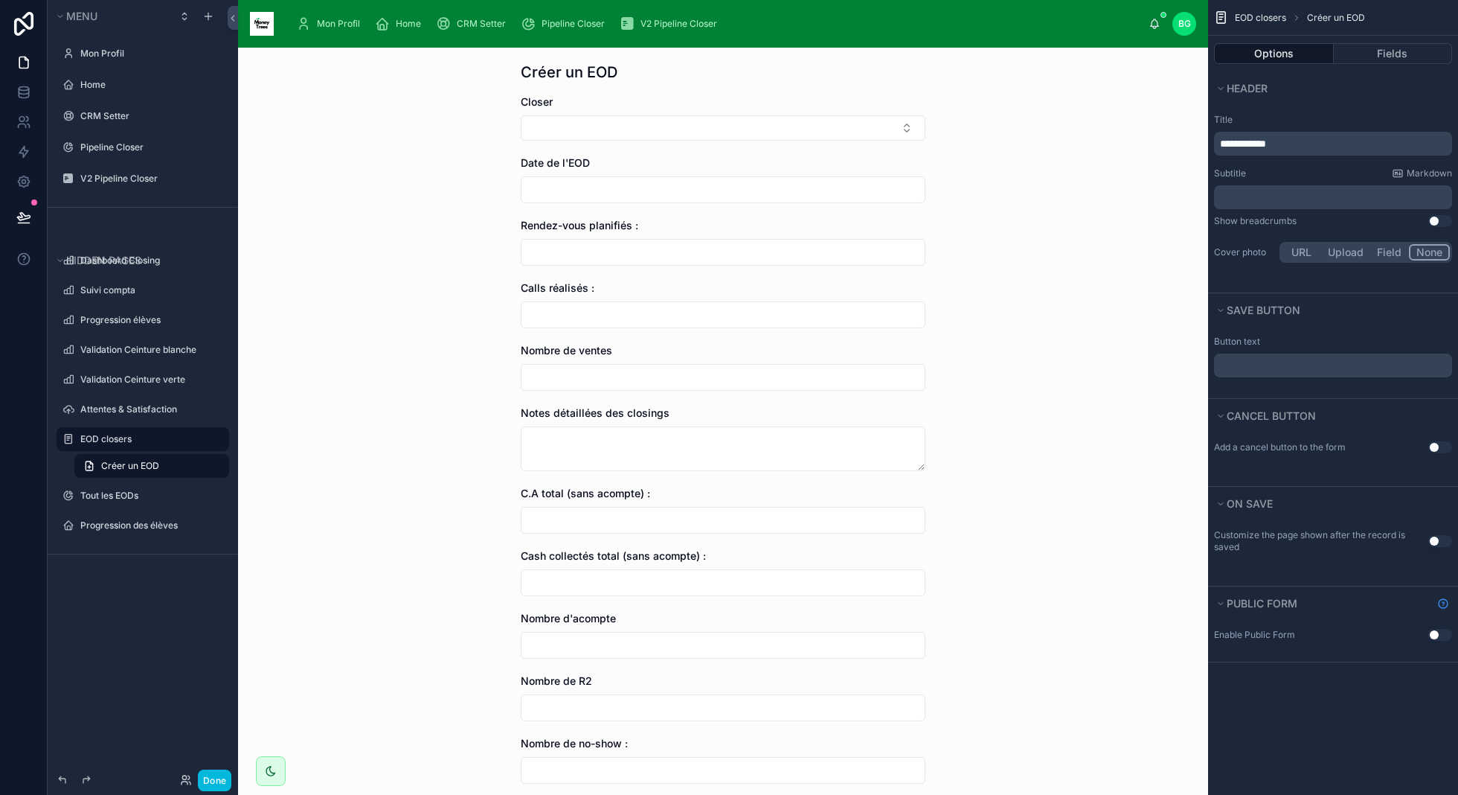
scroll to position [0, 0]
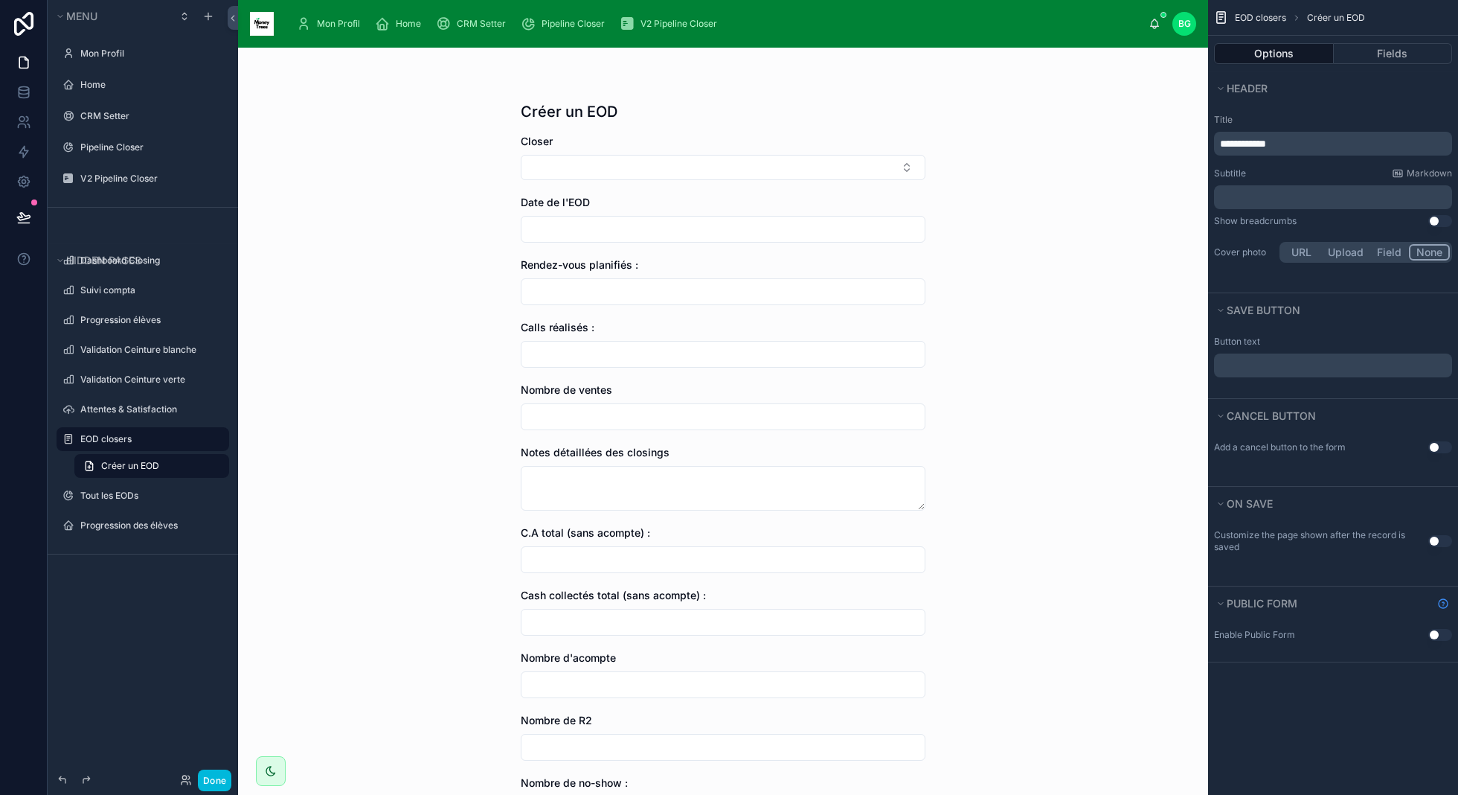
click at [1441, 224] on button "Use setting" at bounding box center [1441, 221] width 24 height 12
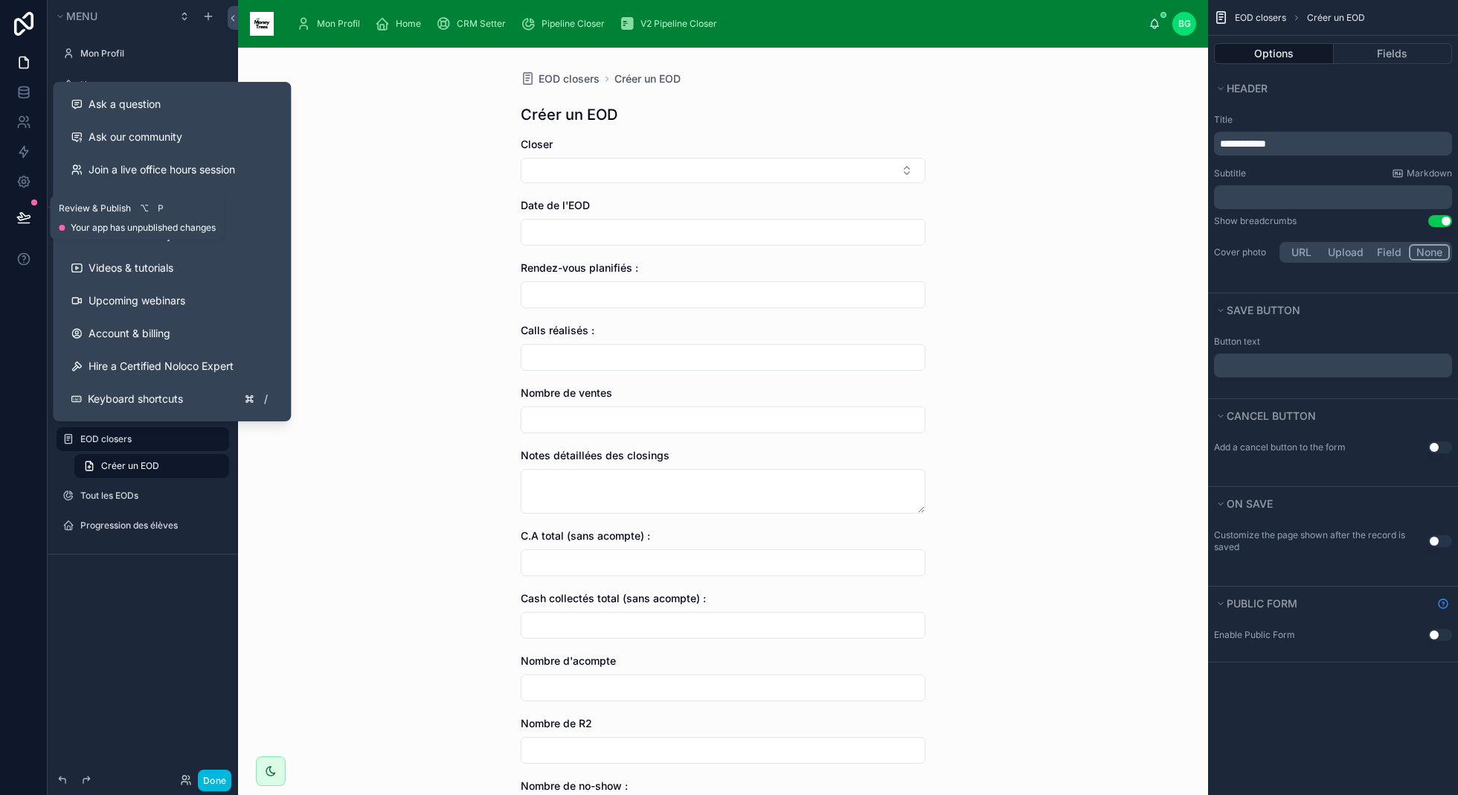
click at [27, 212] on icon at bounding box center [23, 217] width 15 height 15
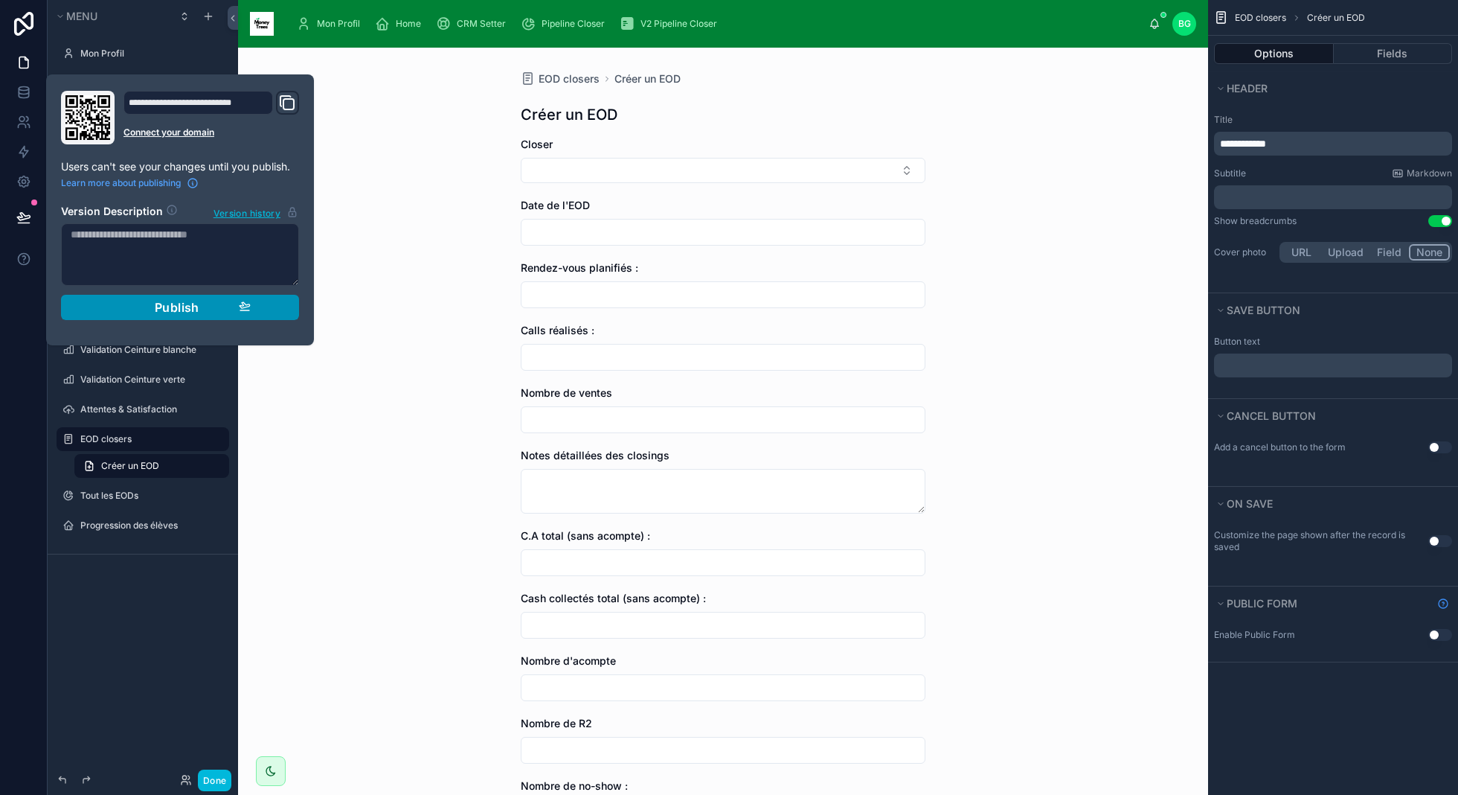
click at [137, 304] on div "Publish" at bounding box center [179, 307] width 141 height 15
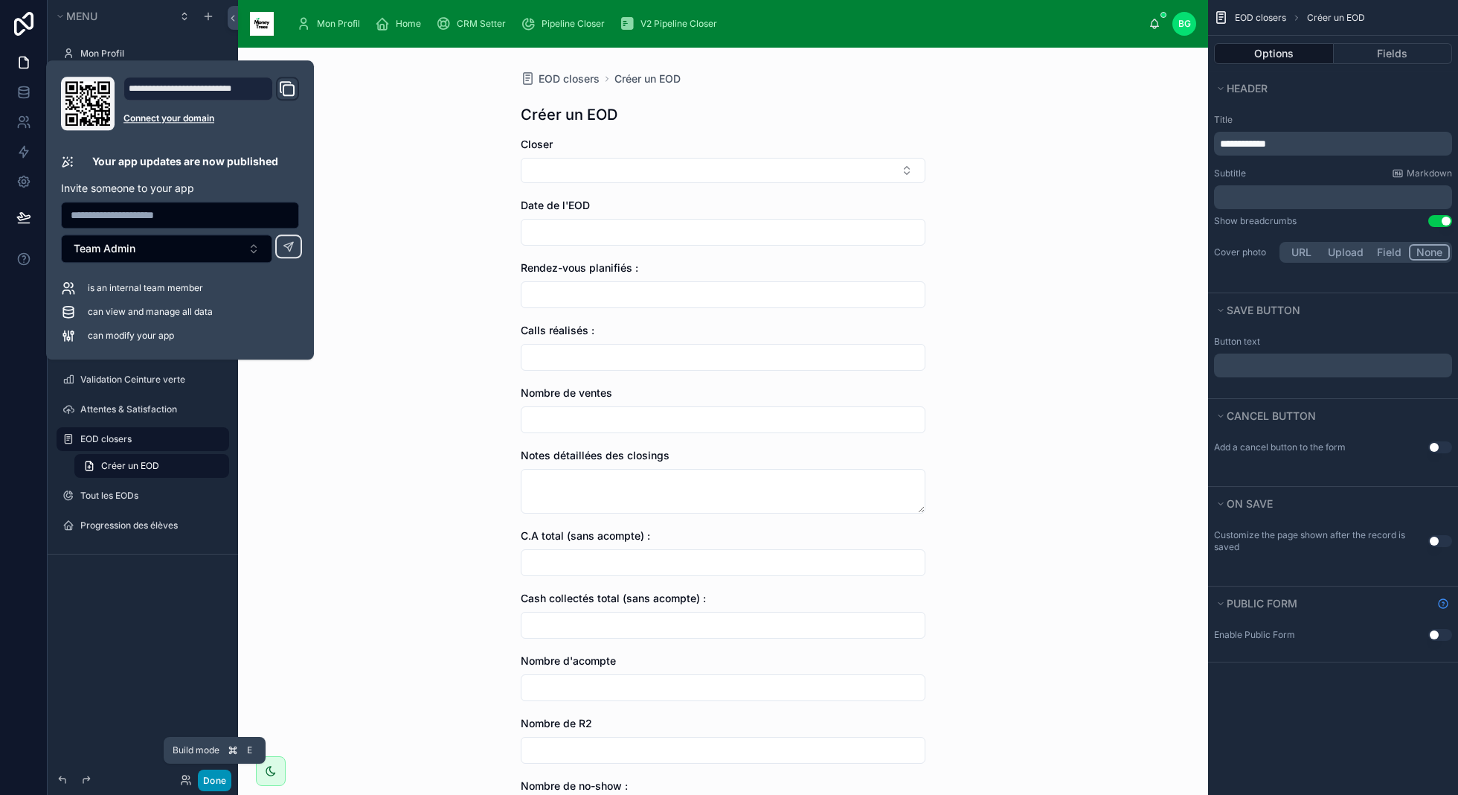
click at [218, 775] on button "Done" at bounding box center [214, 780] width 33 height 22
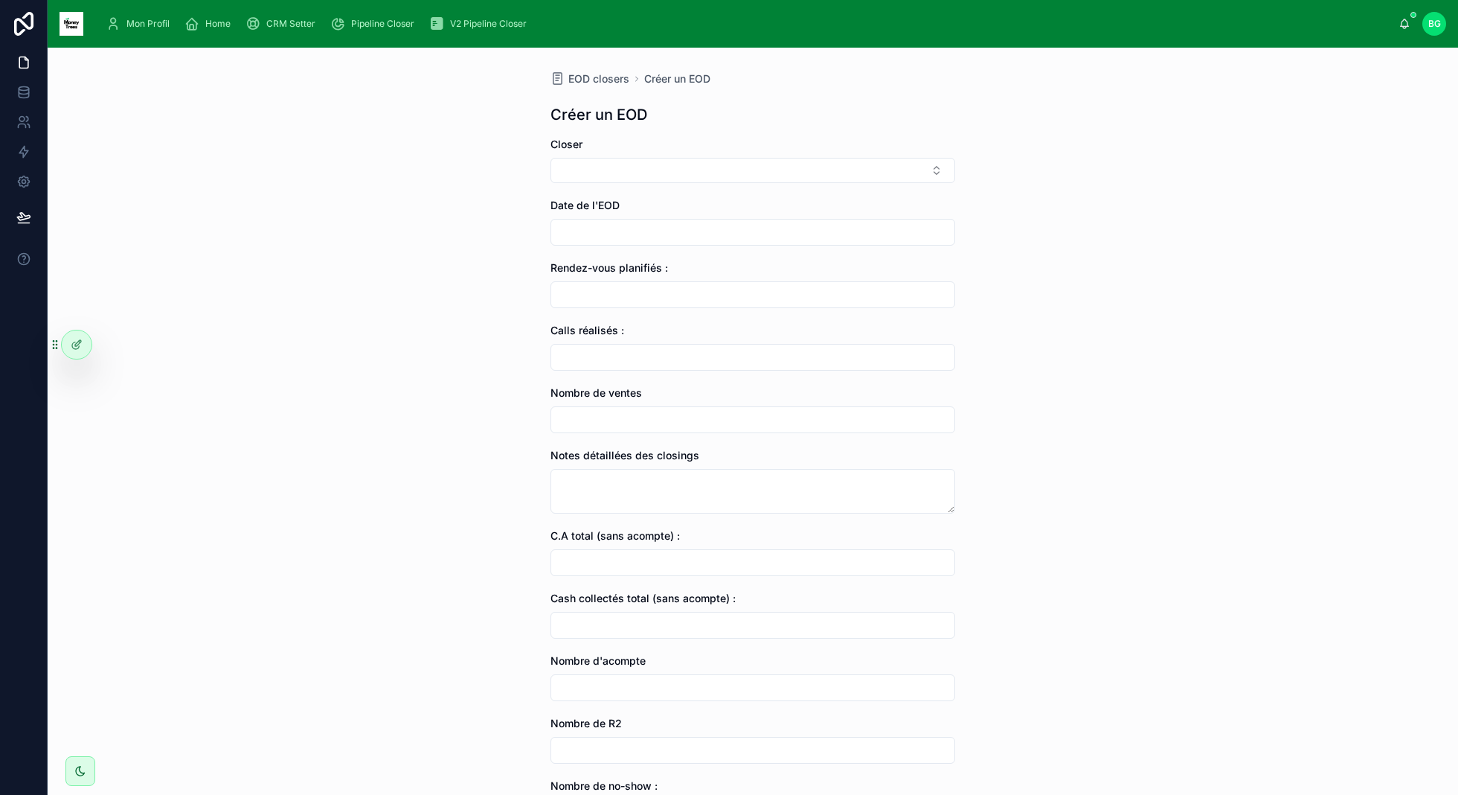
click at [680, 233] on input "text" at bounding box center [752, 232] width 403 height 21
click at [249, 303] on div "EOD closers Créer un EOD Créer un EOD Closer Date de l'EOD Rendez-vous planifié…" at bounding box center [753, 421] width 1411 height 747
